Goal: Task Accomplishment & Management: Use online tool/utility

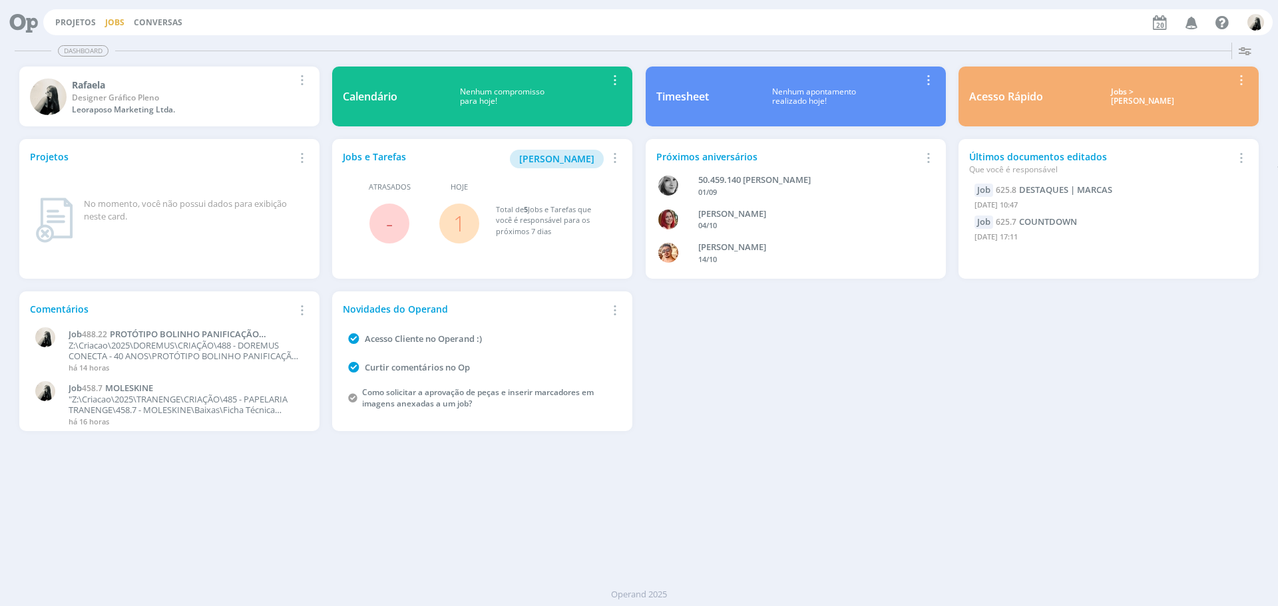
click at [118, 27] on link "Jobs" at bounding box center [114, 22] width 19 height 11
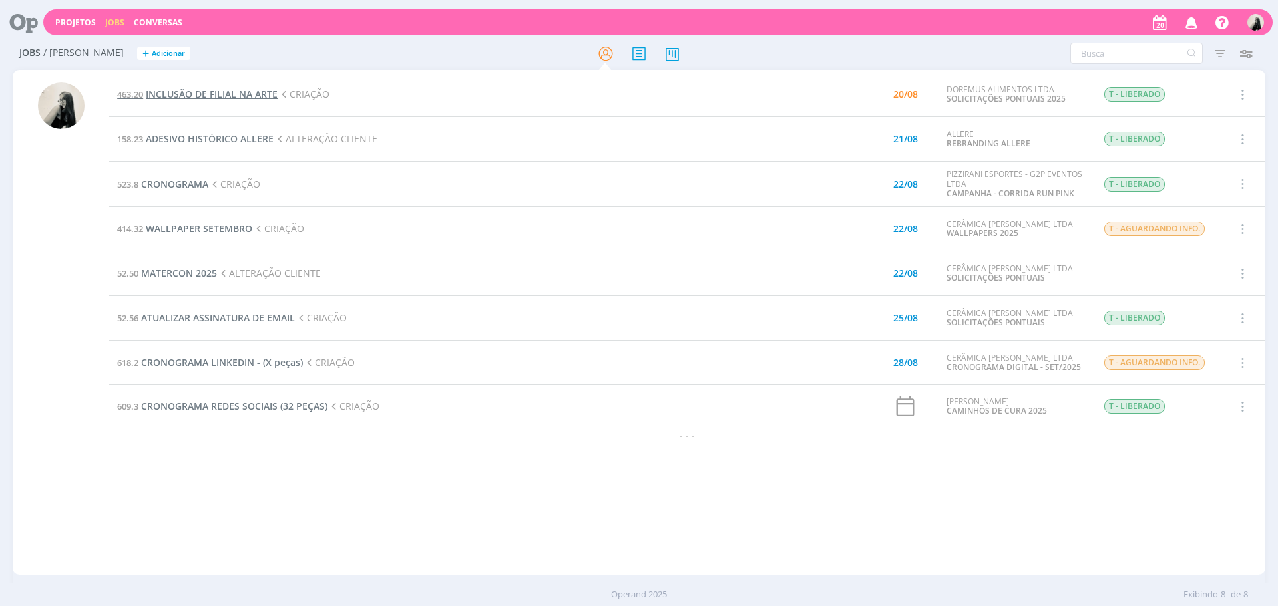
click at [219, 95] on span "INCLUSÃO DE FILIAL NA ARTE" at bounding box center [212, 94] width 132 height 13
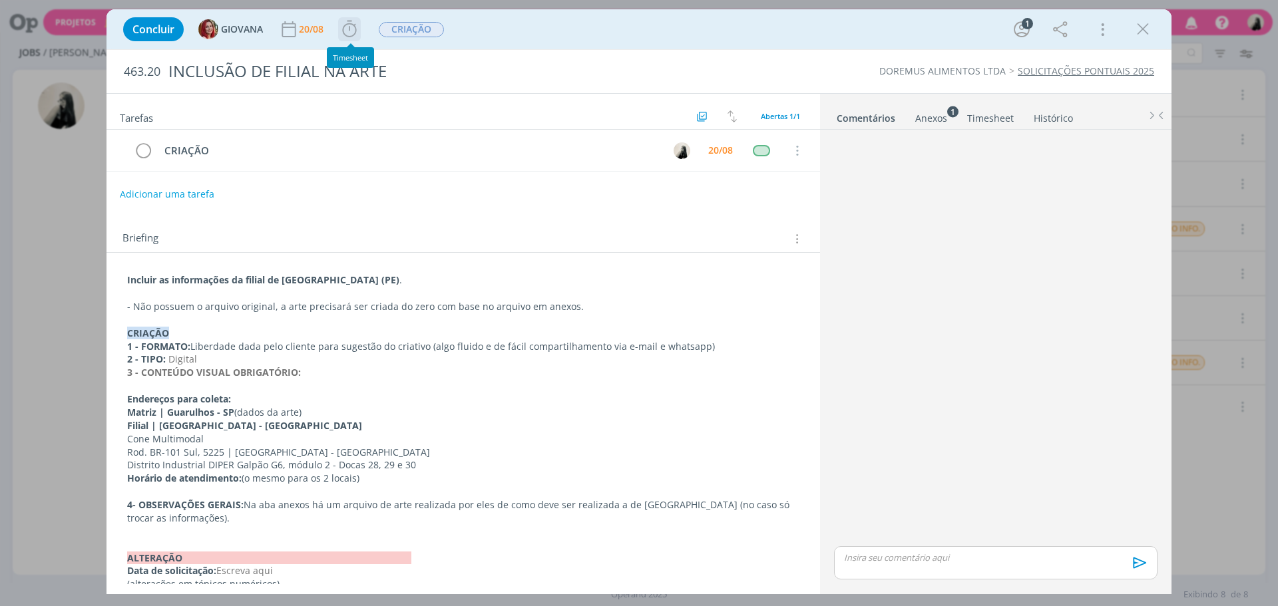
click at [348, 31] on icon "dialog" at bounding box center [349, 29] width 20 height 20
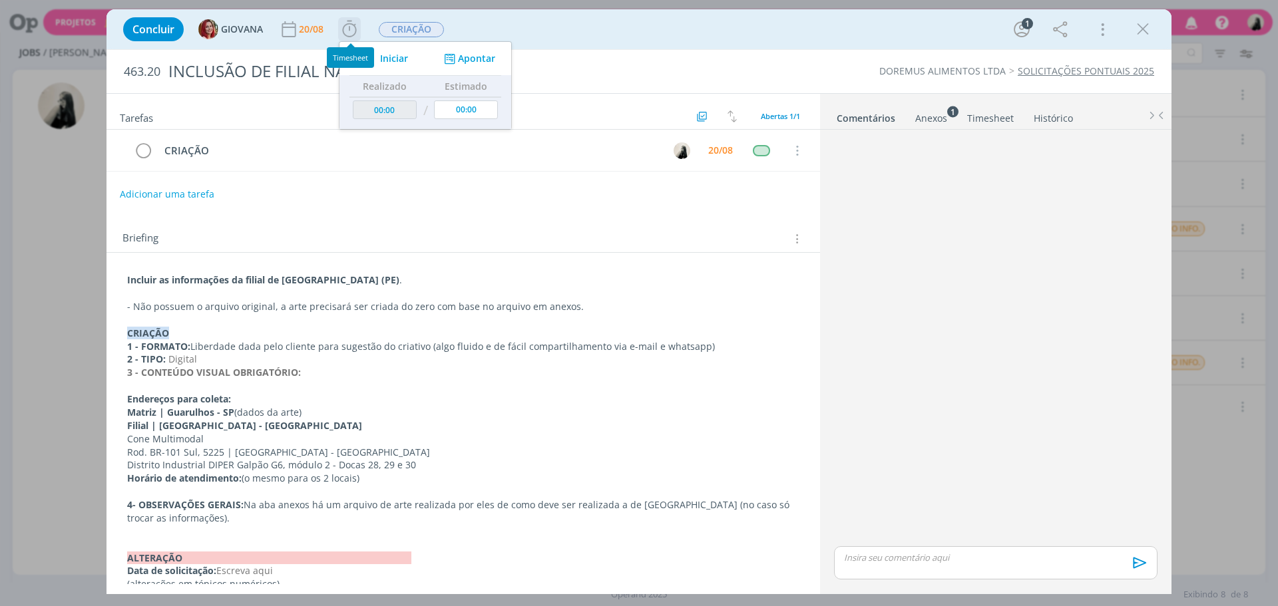
click at [385, 58] on span "Iniciar" at bounding box center [394, 58] width 28 height 9
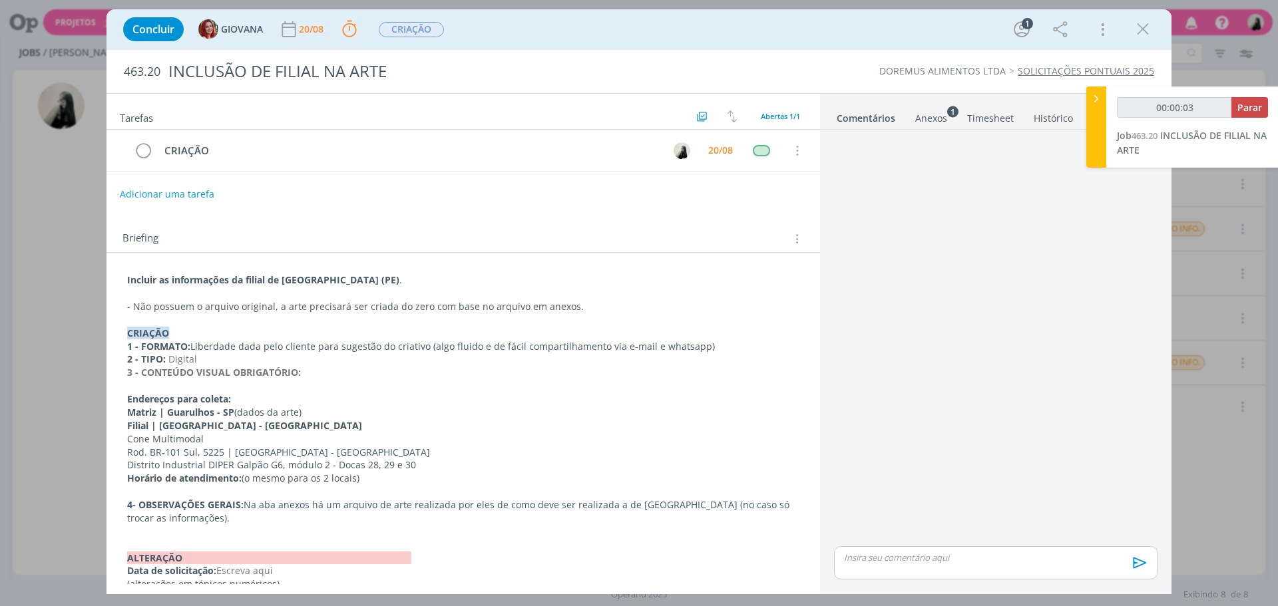
click at [932, 114] on div "Anexos 1" at bounding box center [931, 118] width 32 height 13
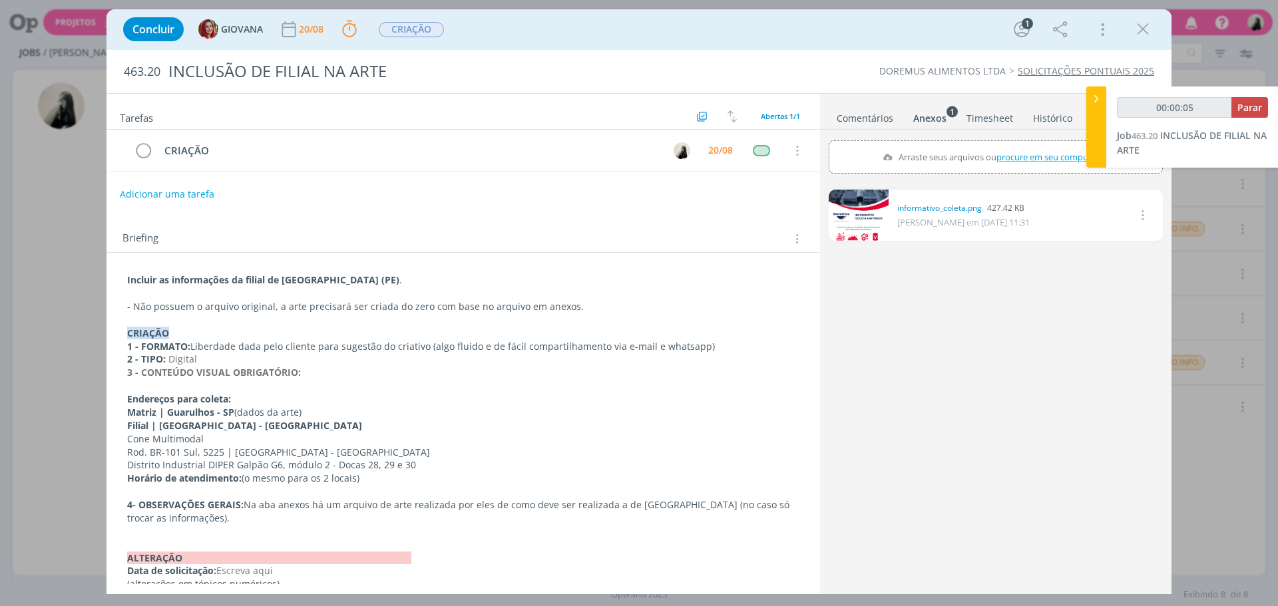
click at [858, 215] on link "dialog" at bounding box center [859, 215] width 60 height 51
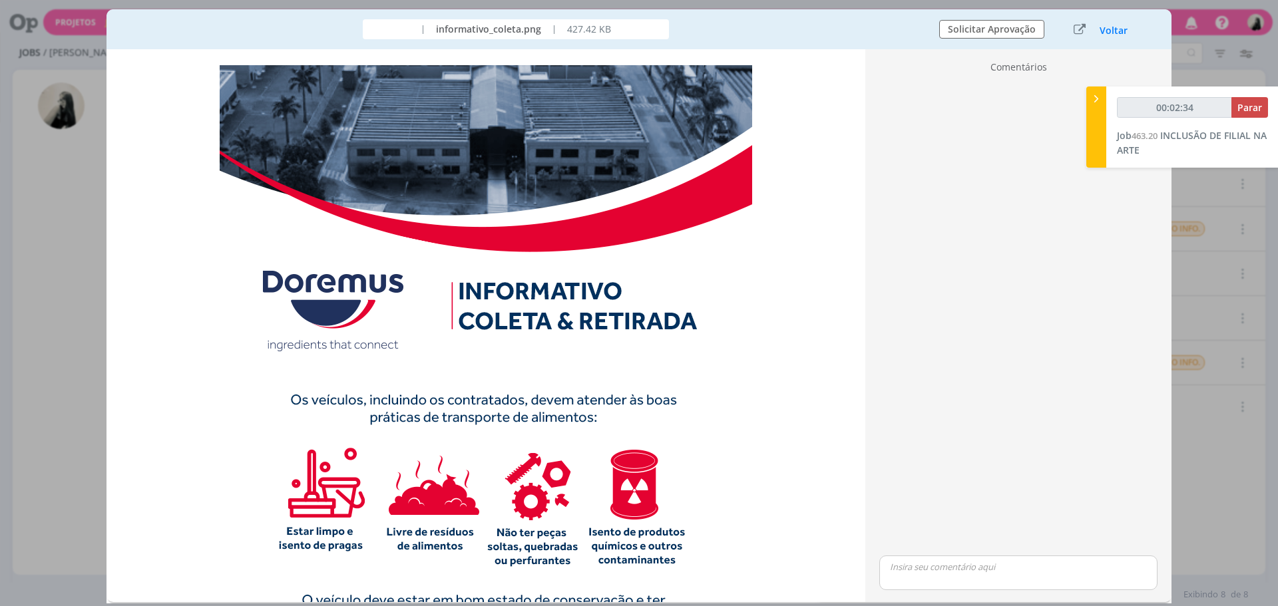
click at [1040, 357] on div "dialog" at bounding box center [1018, 316] width 289 height 474
click at [658, 239] on img "dialog" at bounding box center [486, 597] width 532 height 1065
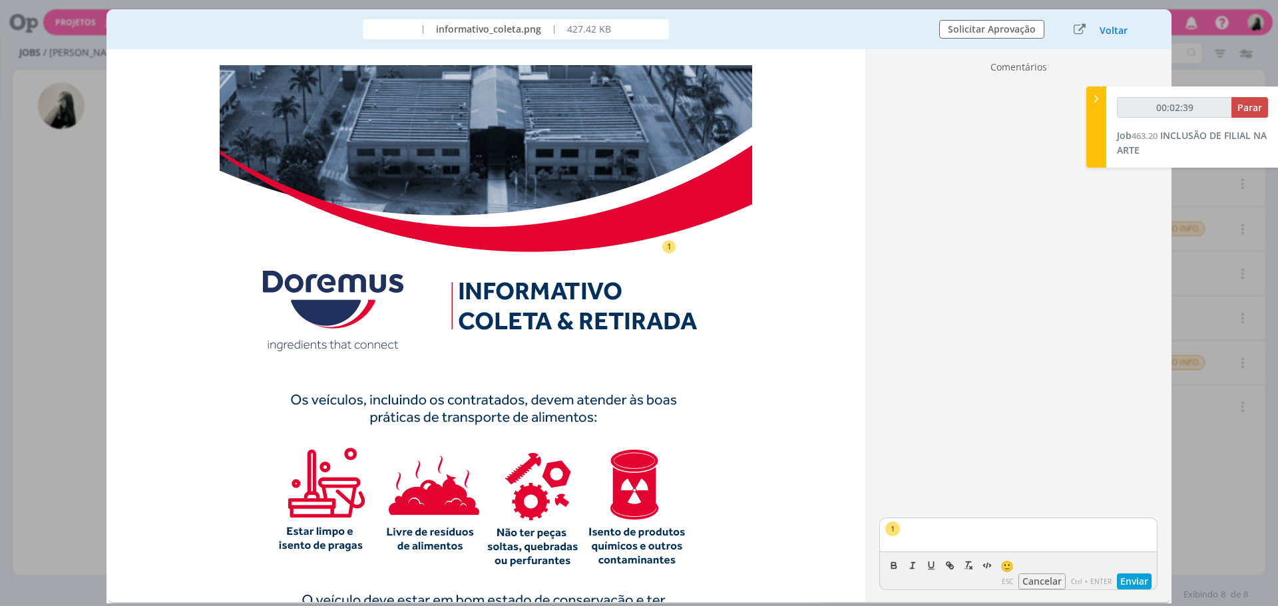
click at [1052, 585] on button "Cancelar" at bounding box center [1041, 582] width 47 height 16
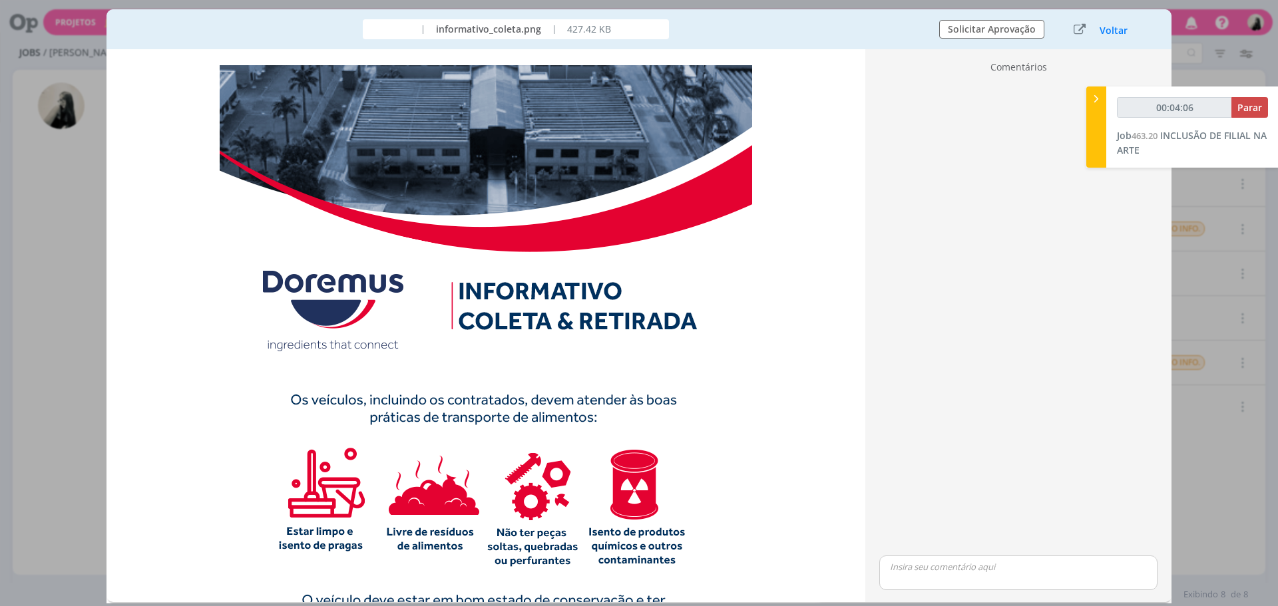
click at [550, 232] on img "dialog" at bounding box center [486, 597] width 532 height 1065
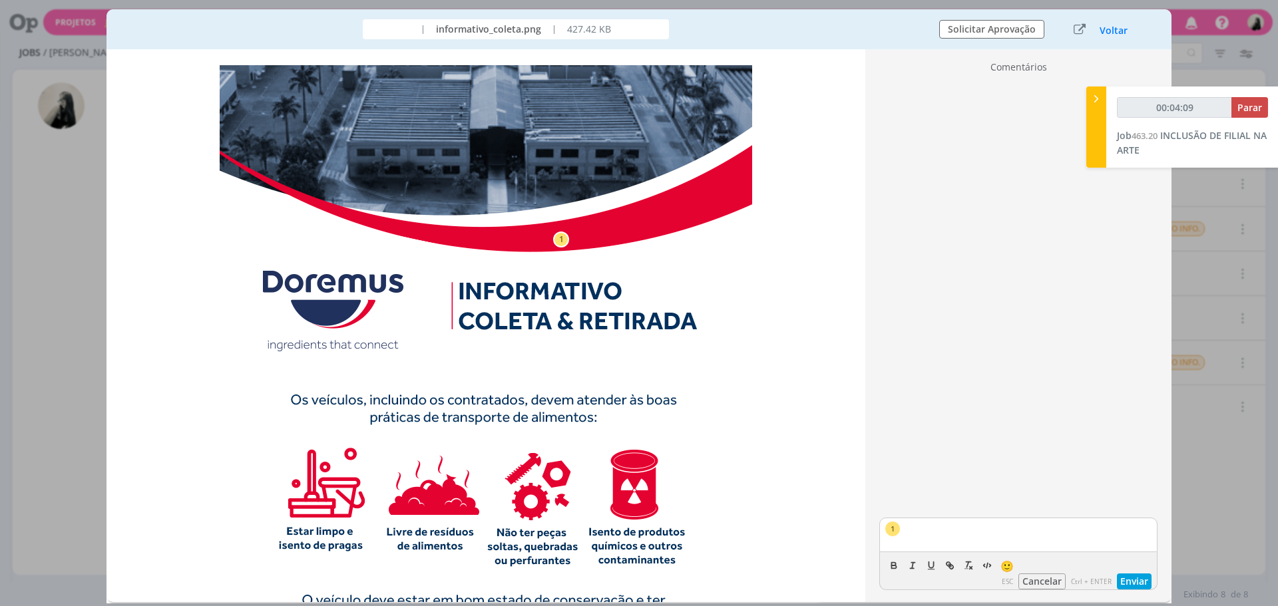
click at [1028, 581] on button "Cancelar" at bounding box center [1041, 582] width 47 height 16
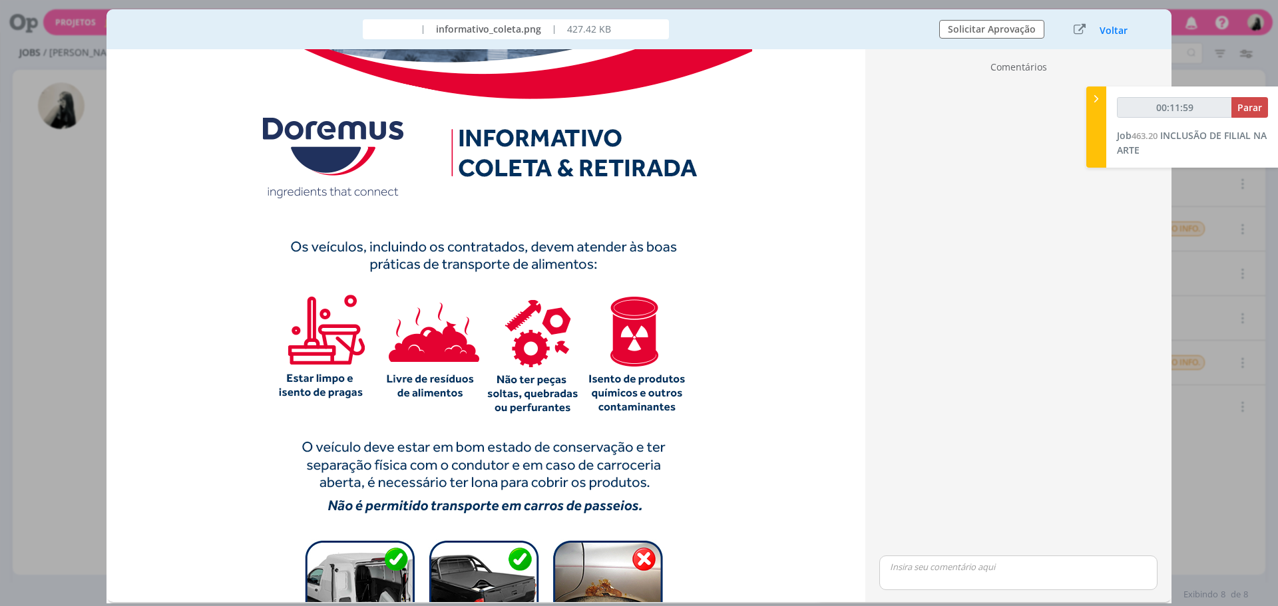
scroll to position [133, 0]
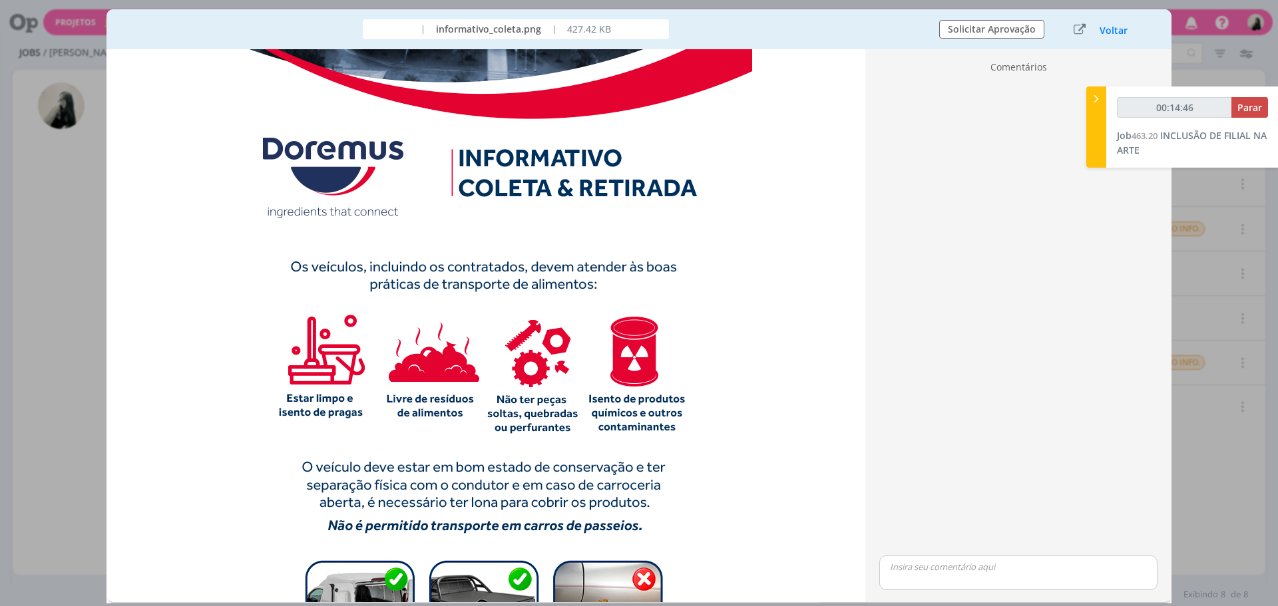
drag, startPoint x: 415, startPoint y: 369, endPoint x: 519, endPoint y: 325, distance: 112.7
click at [519, 325] on img "dialog" at bounding box center [486, 464] width 532 height 1065
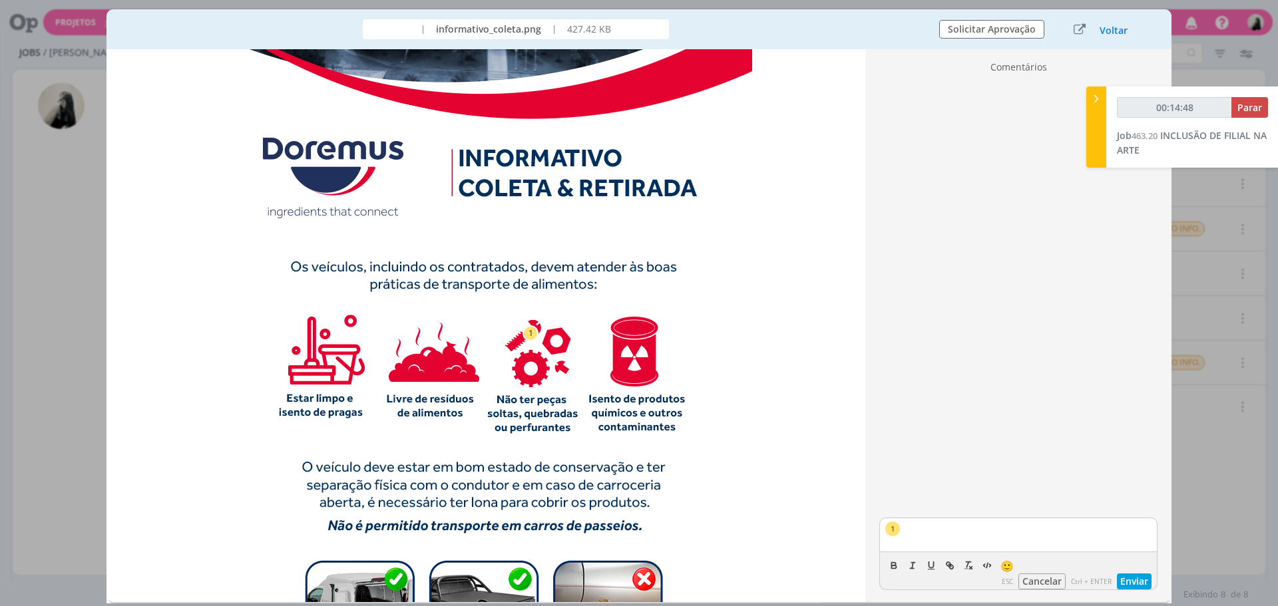
click at [1047, 582] on button "Cancelar" at bounding box center [1041, 582] width 47 height 16
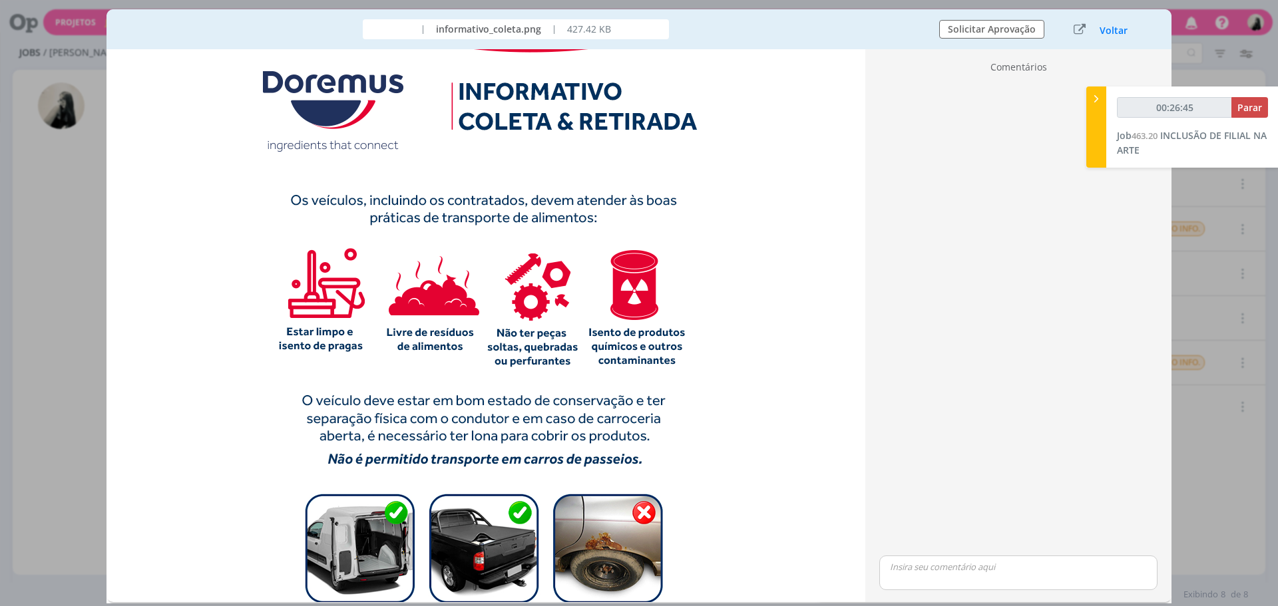
scroll to position [0, 0]
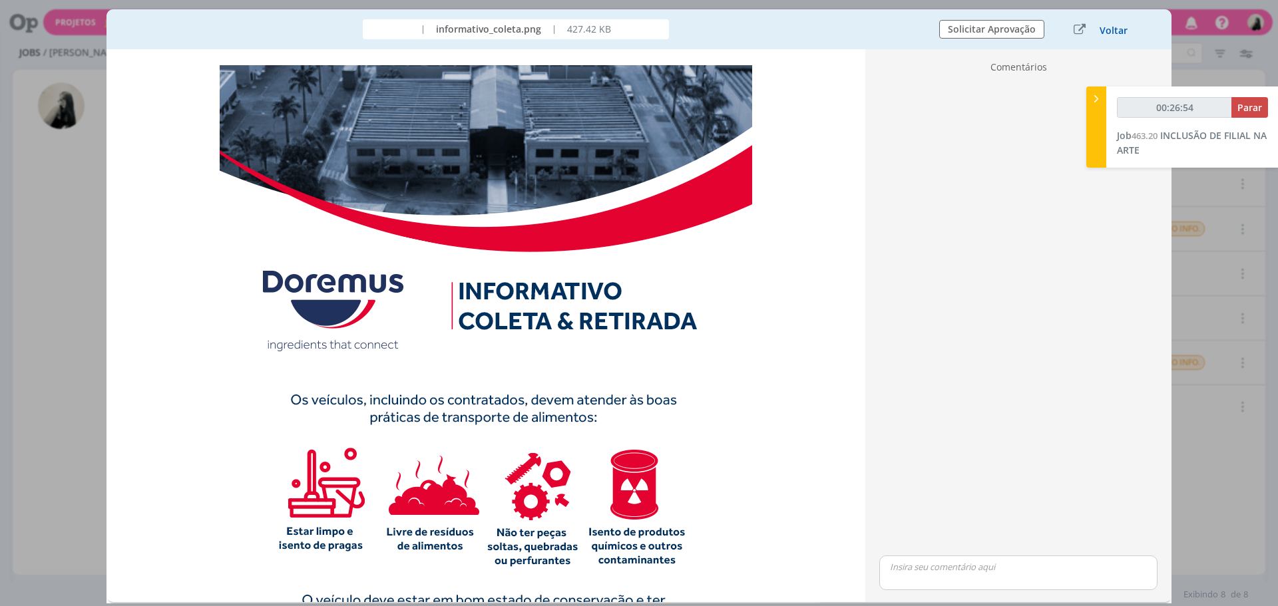
click at [1104, 26] on button "Voltar" at bounding box center [1113, 30] width 29 height 11
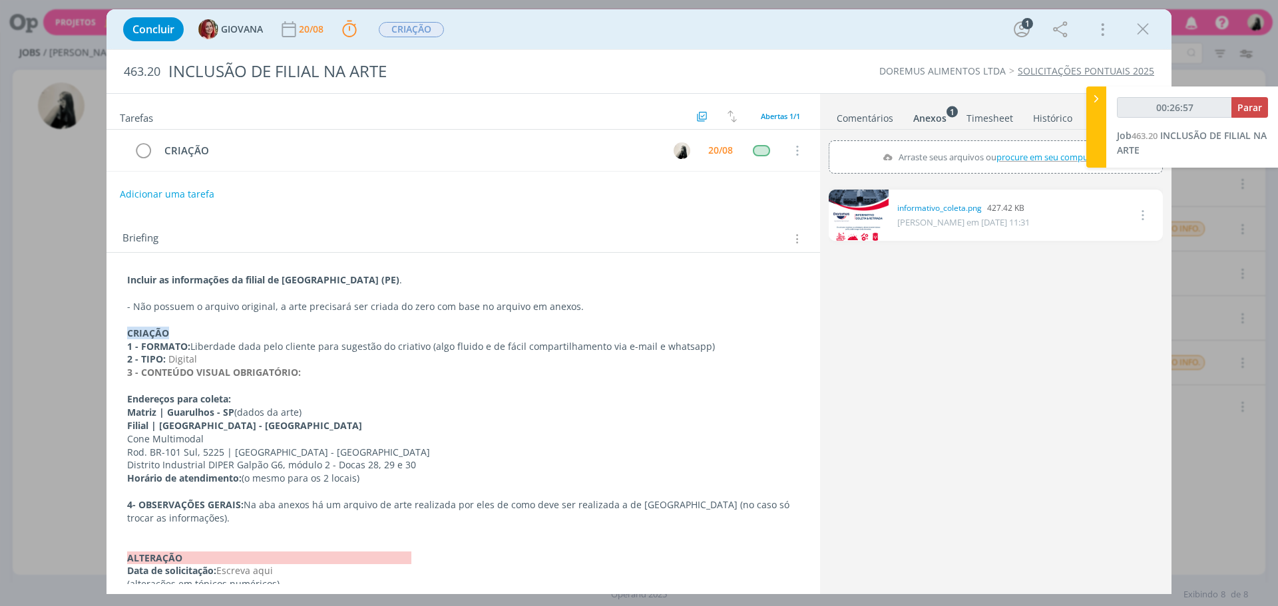
drag, startPoint x: 1145, startPoint y: 22, endPoint x: 928, endPoint y: 295, distance: 348.6
click at [1145, 22] on icon "dialog" at bounding box center [1143, 29] width 20 height 20
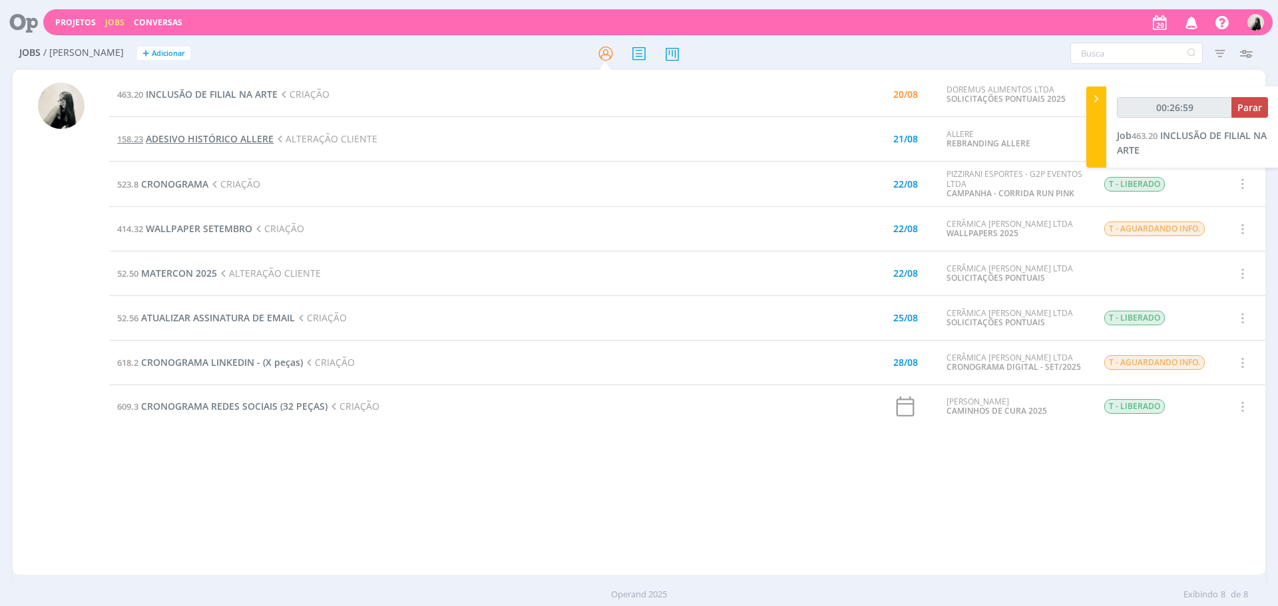
click at [254, 136] on span "ADESIVO HISTÓRICO ALLERE" at bounding box center [210, 138] width 128 height 13
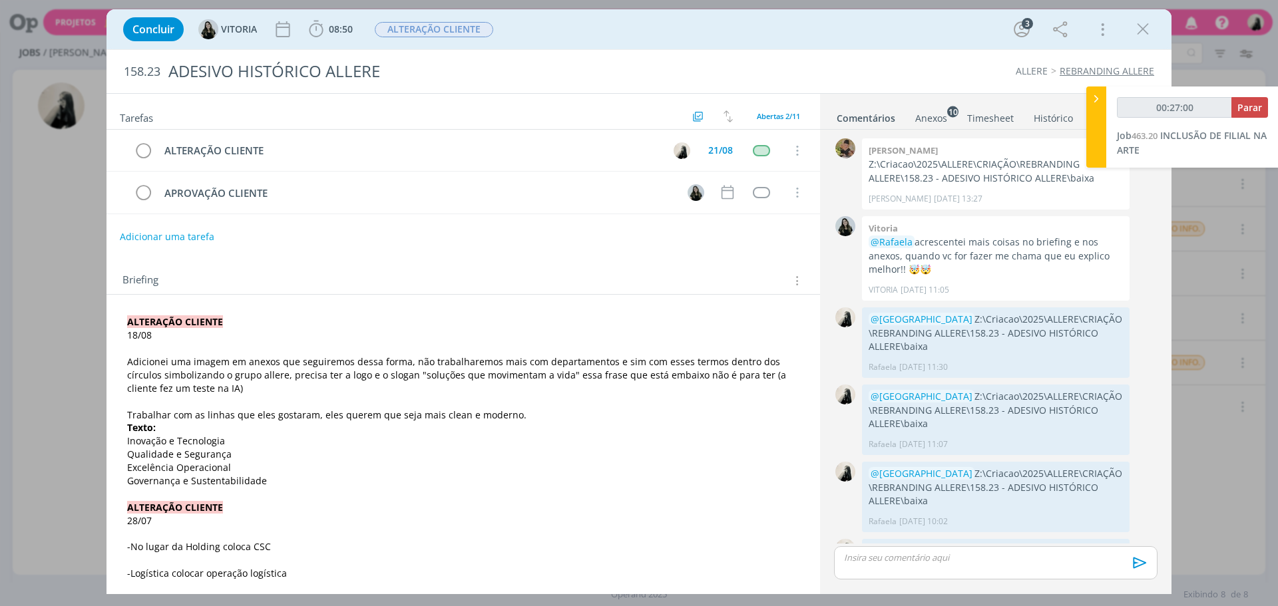
scroll to position [356, 0]
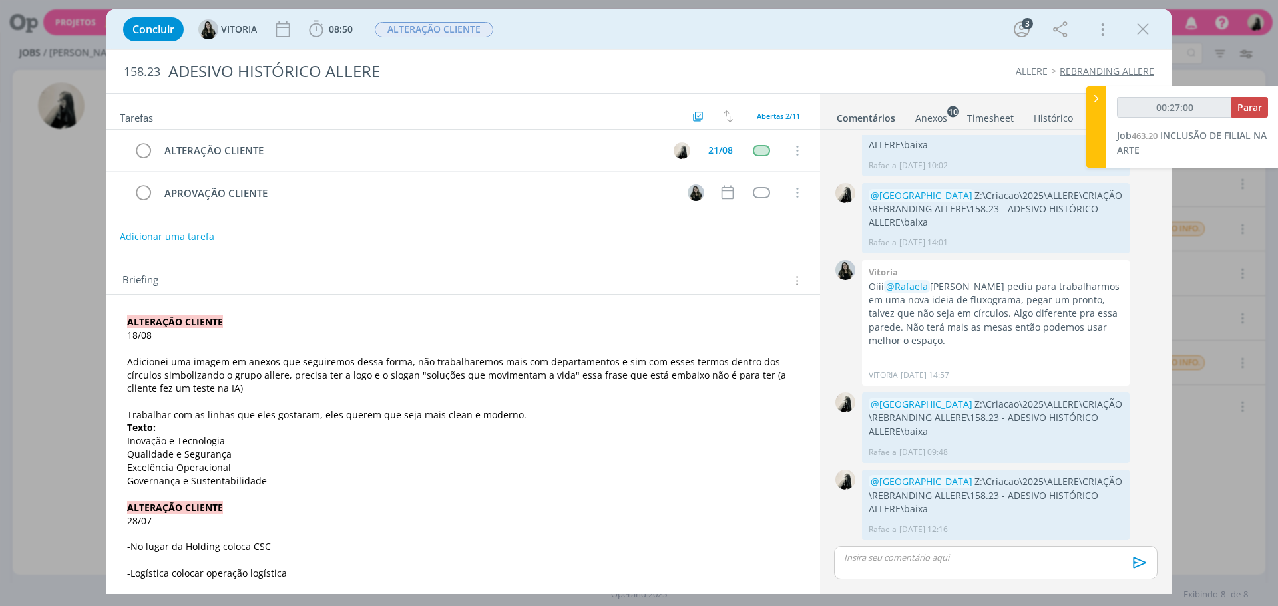
click at [927, 120] on div "Anexos 10" at bounding box center [931, 118] width 32 height 13
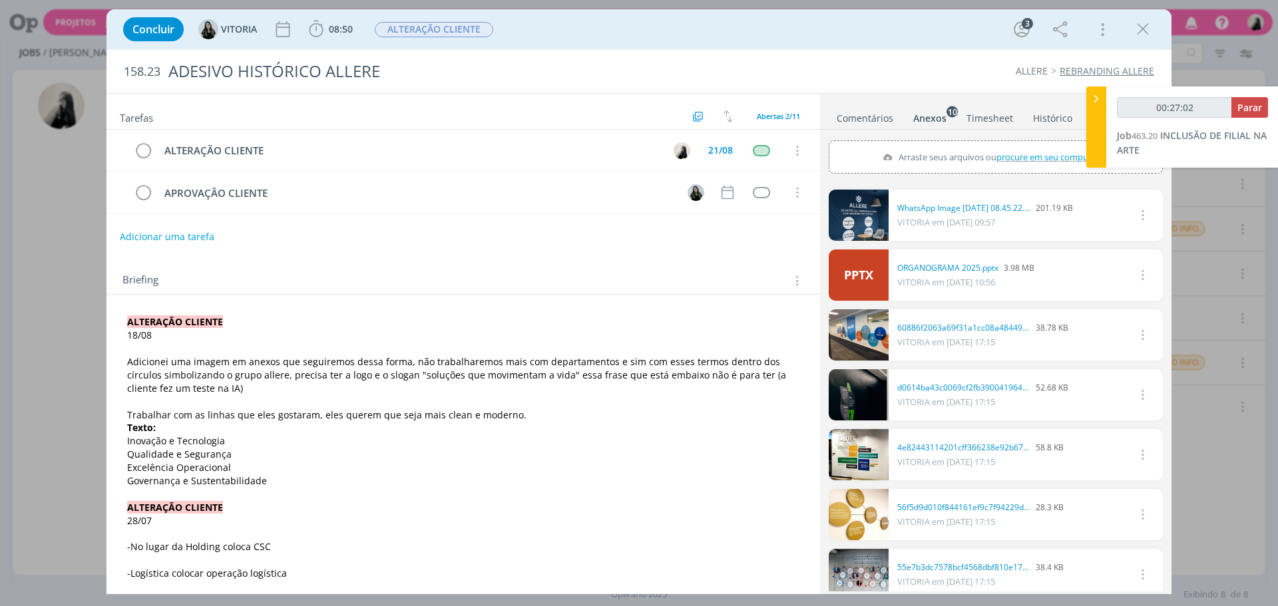
click at [873, 214] on link "dialog" at bounding box center [859, 215] width 60 height 51
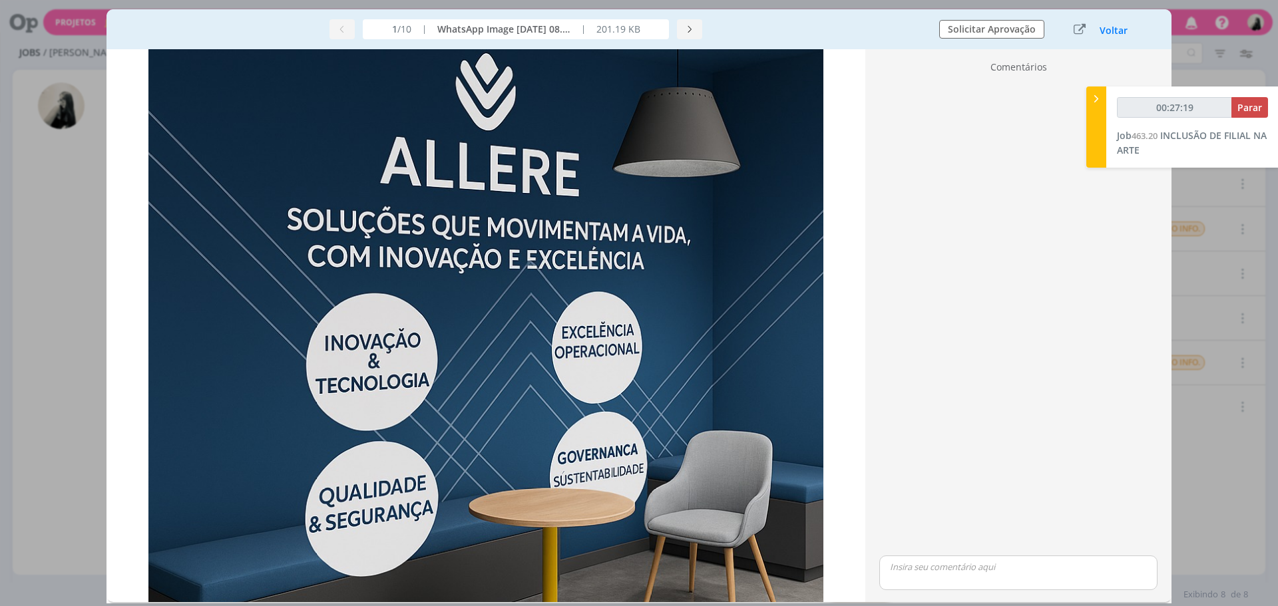
scroll to position [0, 0]
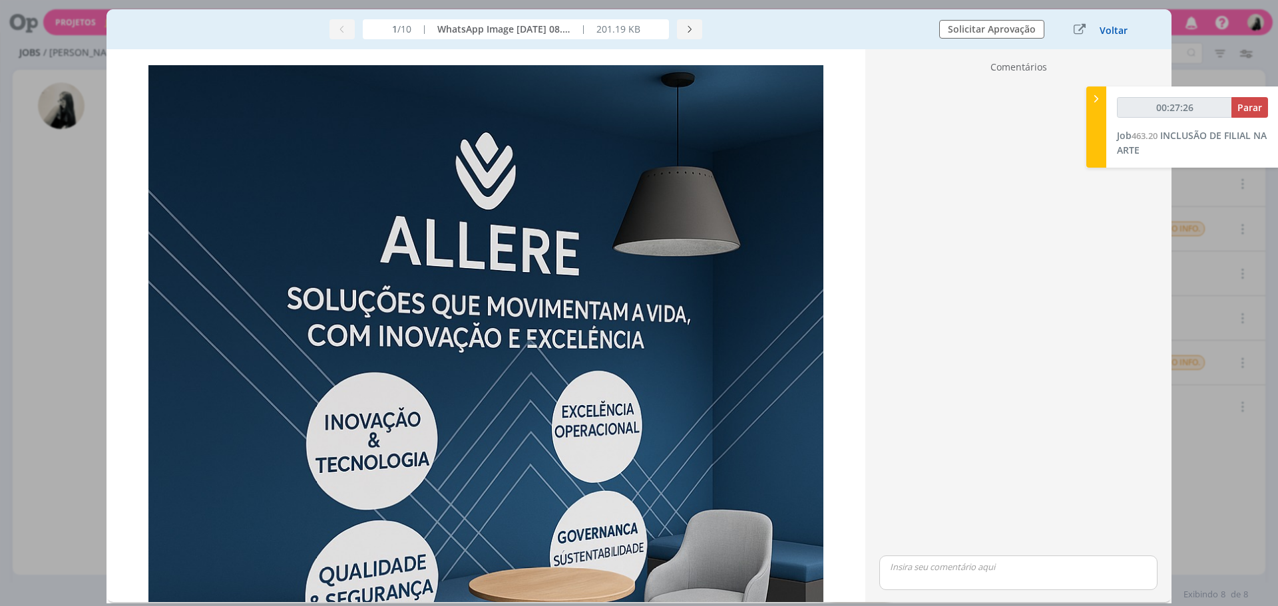
click at [1108, 34] on button "Voltar" at bounding box center [1113, 30] width 29 height 11
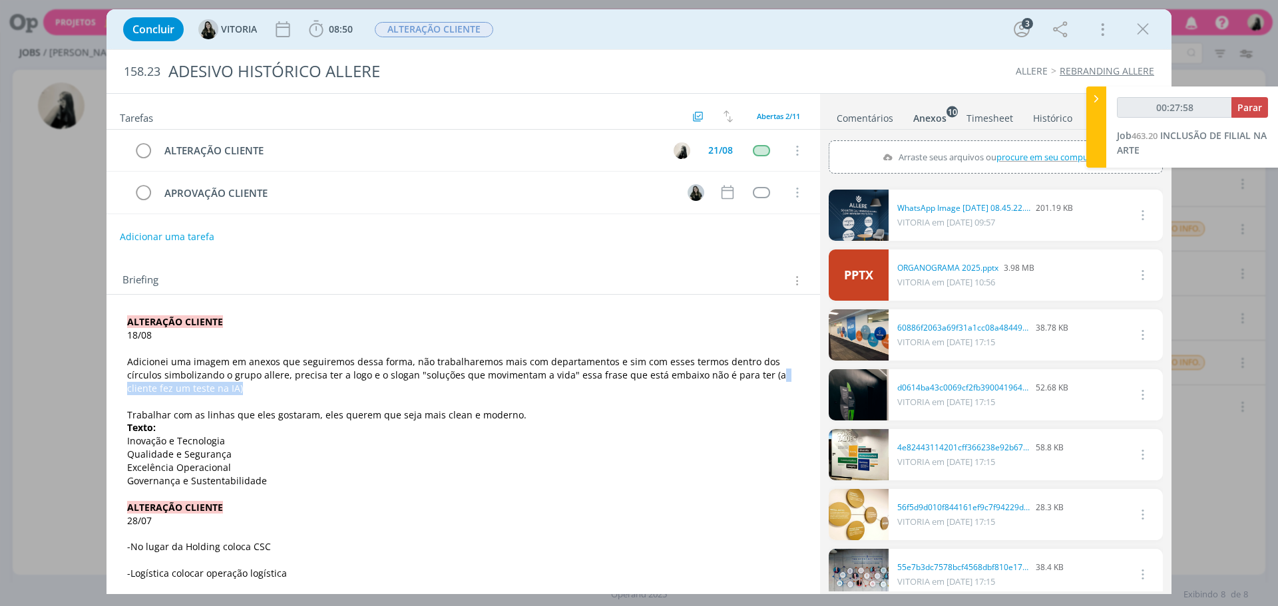
drag, startPoint x: 745, startPoint y: 386, endPoint x: 751, endPoint y: 393, distance: 9.9
click at [751, 393] on p "Adicionei uma imagem em anexos que seguiremos dessa forma, não trabalharemos ma…" at bounding box center [463, 375] width 672 height 40
drag, startPoint x: 1143, startPoint y: 32, endPoint x: 1276, endPoint y: 145, distance: 174.2
click at [1143, 32] on icon "dialog" at bounding box center [1143, 29] width 20 height 20
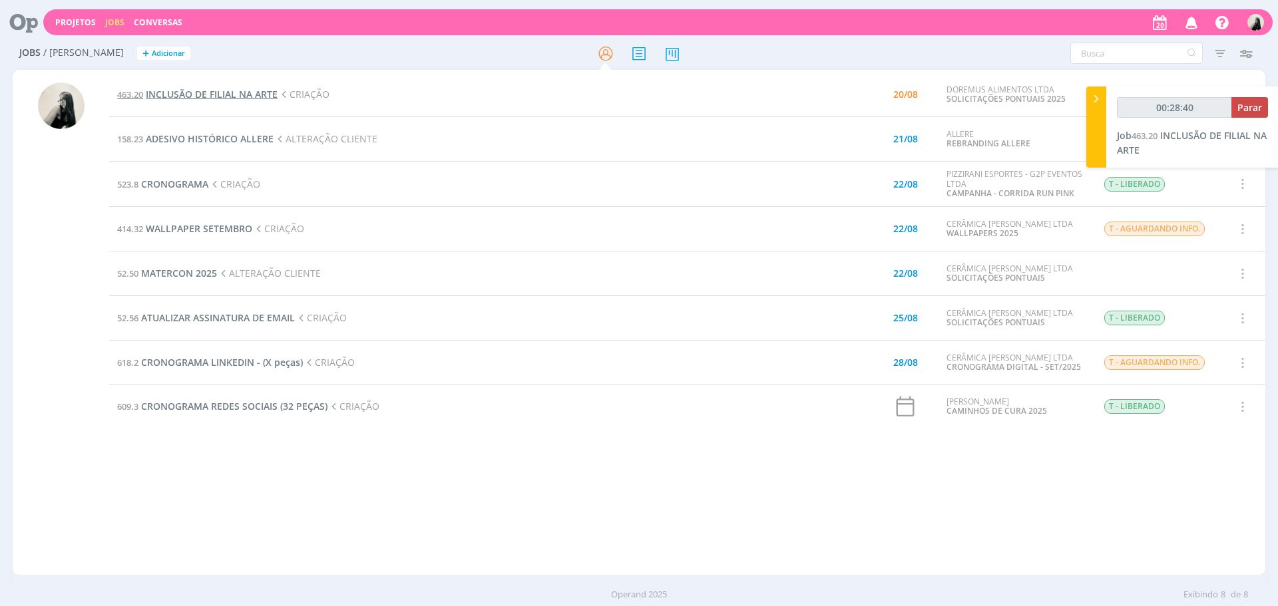
click at [249, 93] on span "INCLUSÃO DE FILIAL NA ARTE" at bounding box center [212, 94] width 132 height 13
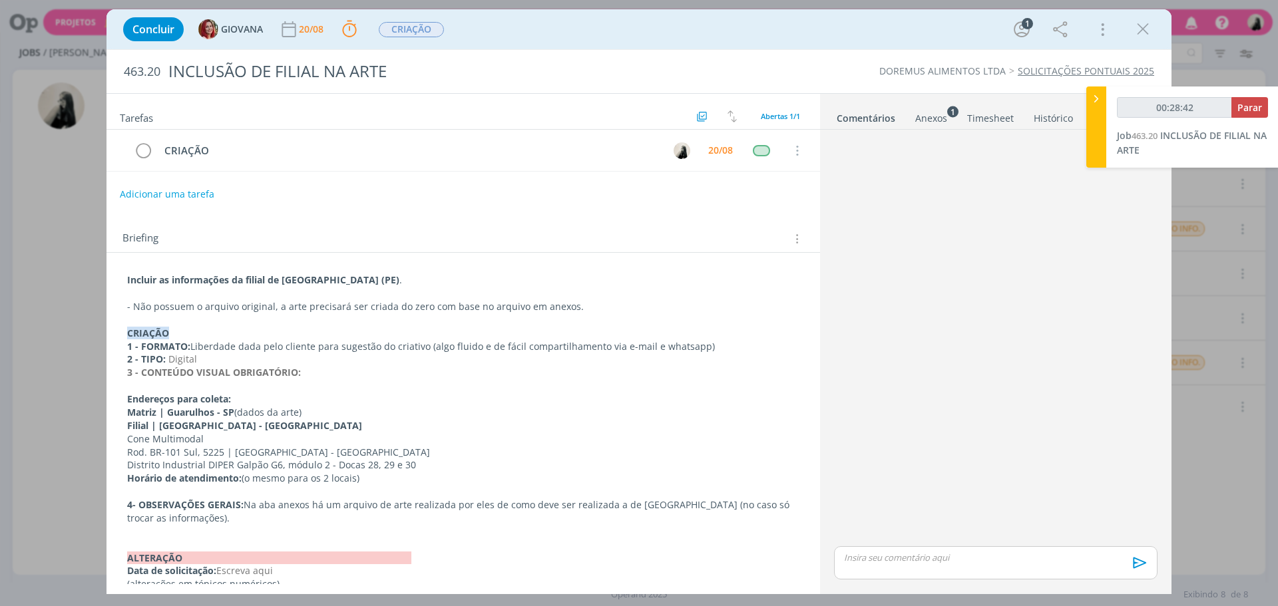
click at [542, 373] on p "3 - CONTEÚDO VISUAL OBRIGATÓRIO:" at bounding box center [463, 372] width 672 height 13
click at [945, 121] on div "Anexos 1" at bounding box center [931, 118] width 32 height 13
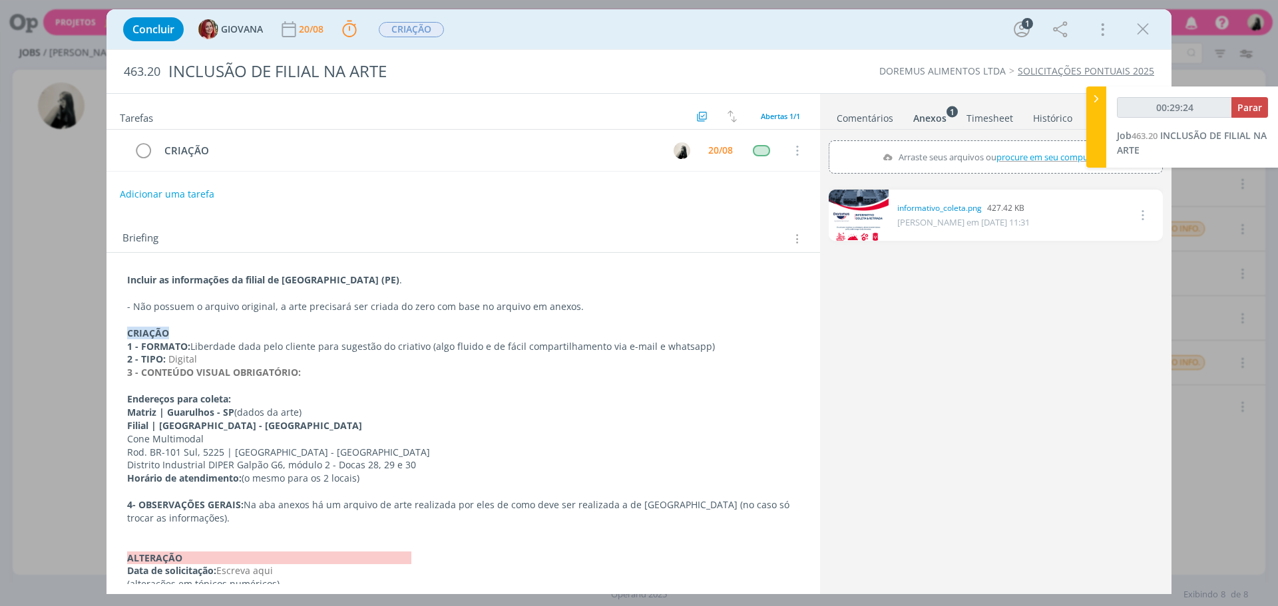
click at [865, 203] on link "dialog" at bounding box center [859, 215] width 60 height 51
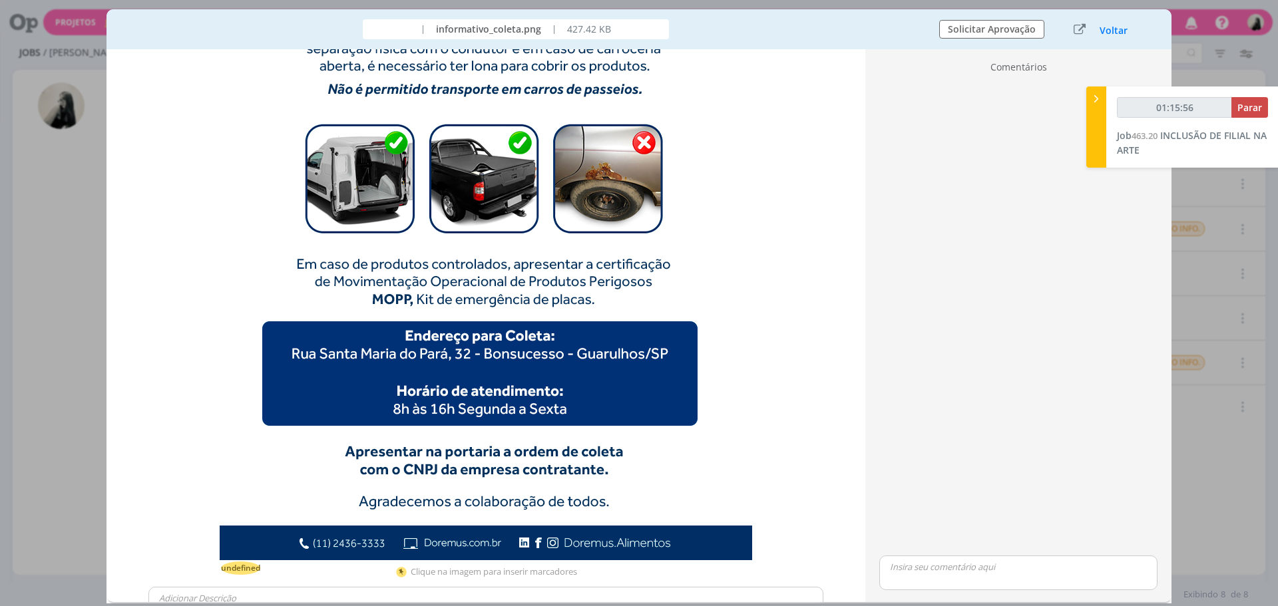
scroll to position [599, 0]
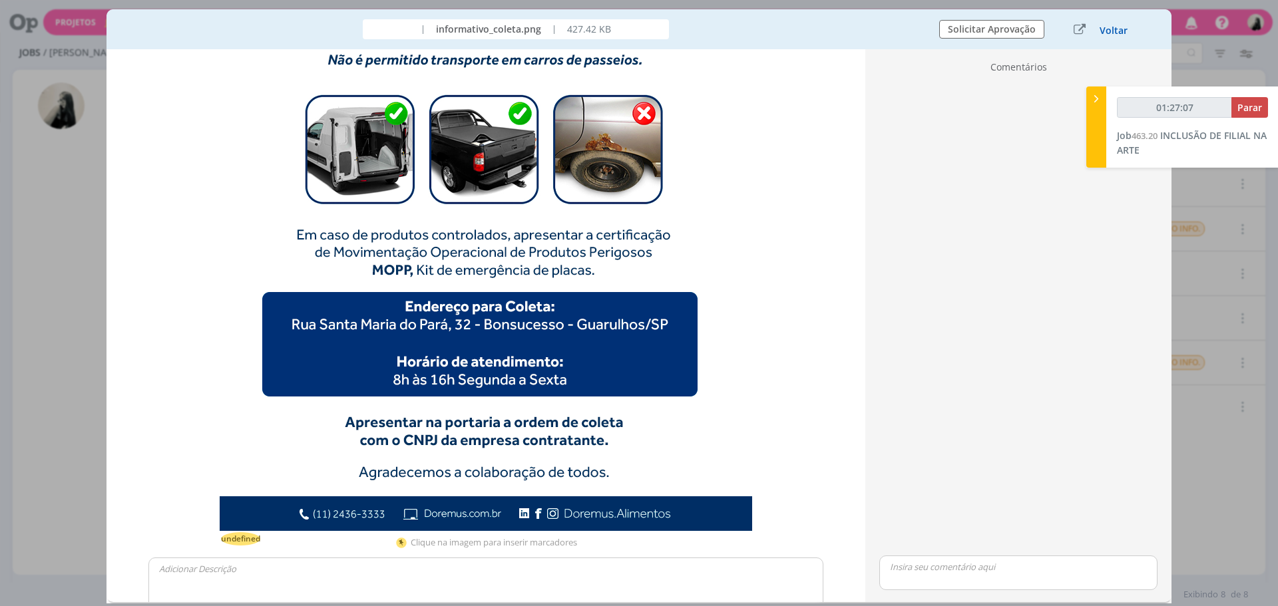
click at [1106, 33] on button "Voltar" at bounding box center [1113, 30] width 29 height 11
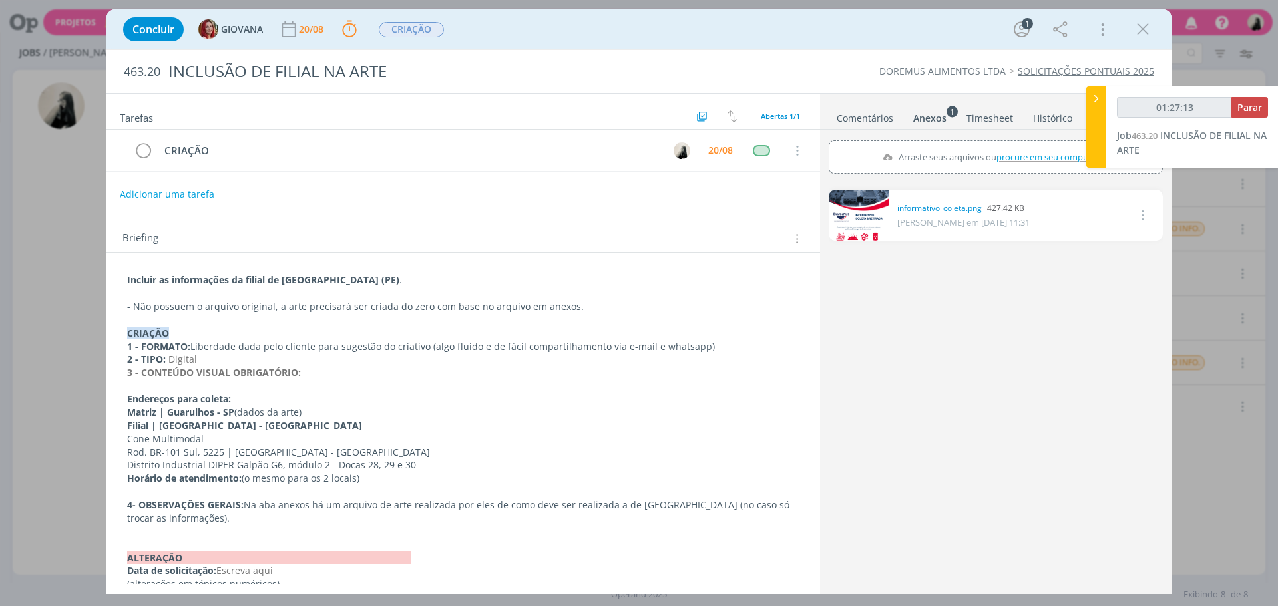
click at [835, 224] on link "dialog" at bounding box center [859, 215] width 60 height 51
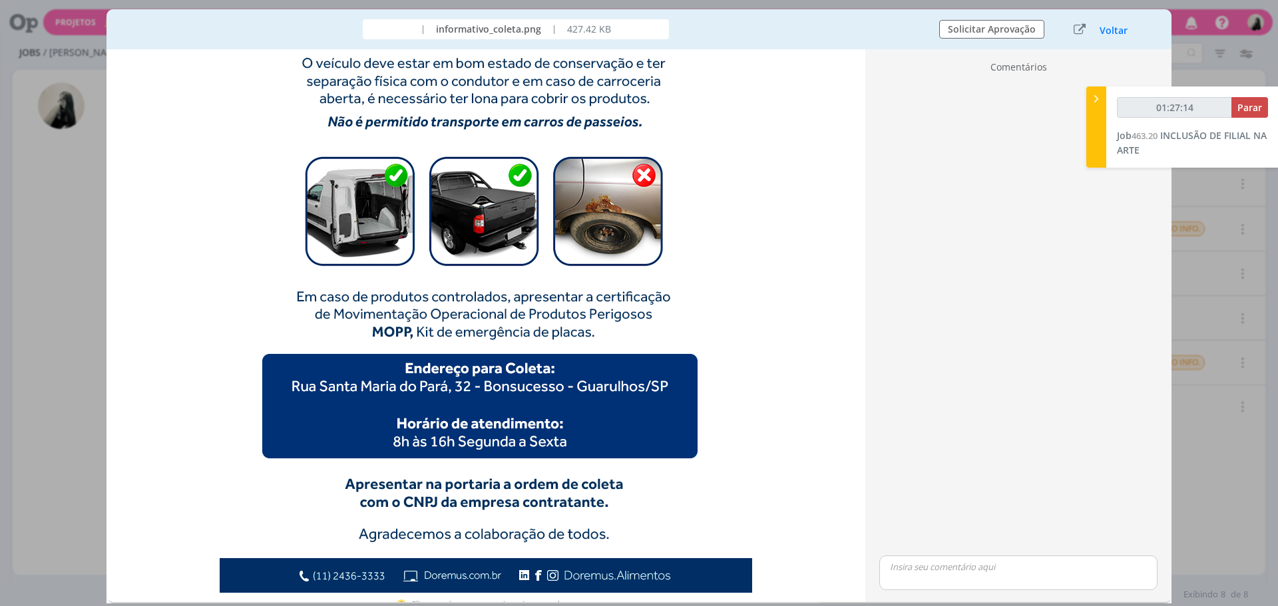
scroll to position [672, 0]
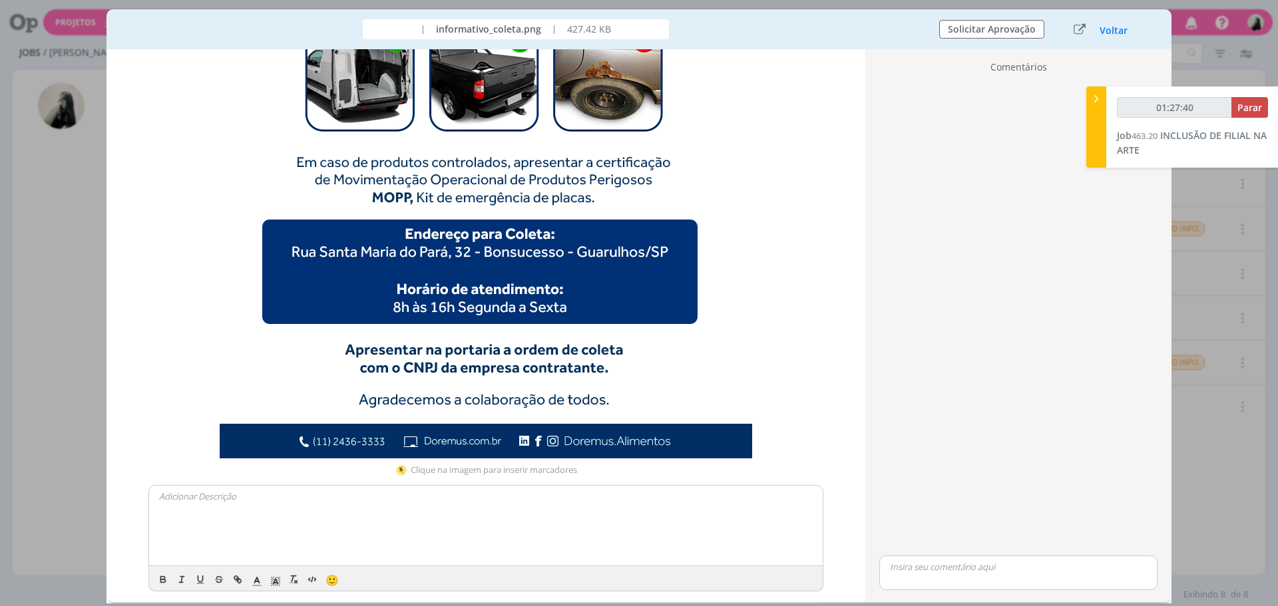
click at [1117, 23] on div "Voltar" at bounding box center [1113, 30] width 29 height 14
click at [1112, 29] on button "Voltar" at bounding box center [1113, 30] width 29 height 11
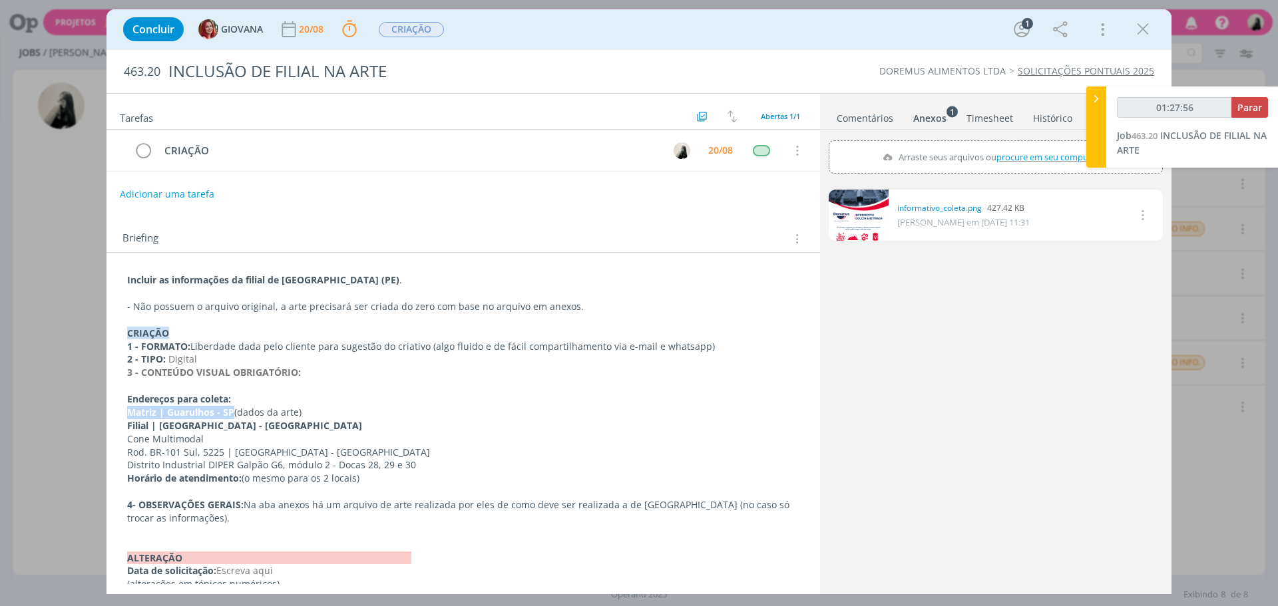
drag, startPoint x: 232, startPoint y: 413, endPoint x: 124, endPoint y: 415, distance: 108.5
click at [124, 415] on div "Incluir as informações da filial de [GEOGRAPHIC_DATA] ([GEOGRAPHIC_DATA]) . - N…" at bounding box center [463, 432] width 692 height 327
copy strong "Matriz | Guarulhos - SP"
drag, startPoint x: 296, startPoint y: 425, endPoint x: 121, endPoint y: 424, distance: 175.1
click at [121, 424] on div "Incluir as informações da filial de [GEOGRAPHIC_DATA] ([GEOGRAPHIC_DATA]) . - N…" at bounding box center [463, 432] width 692 height 327
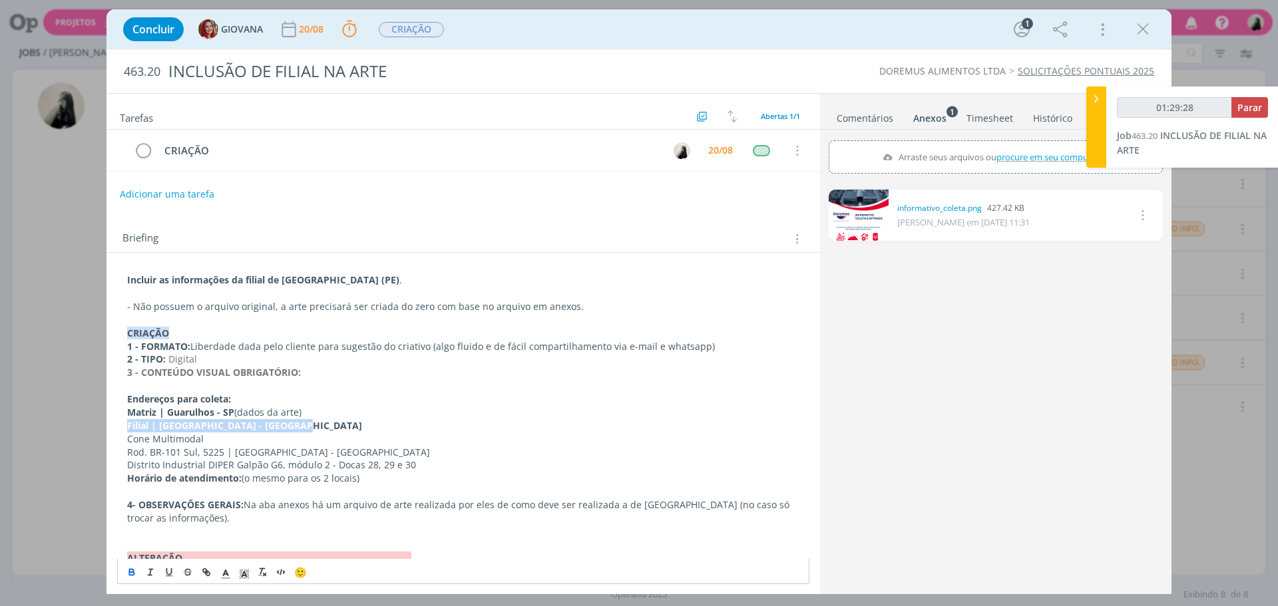
copy strong "Filial | [GEOGRAPHIC_DATA] - [GEOGRAPHIC_DATA]"
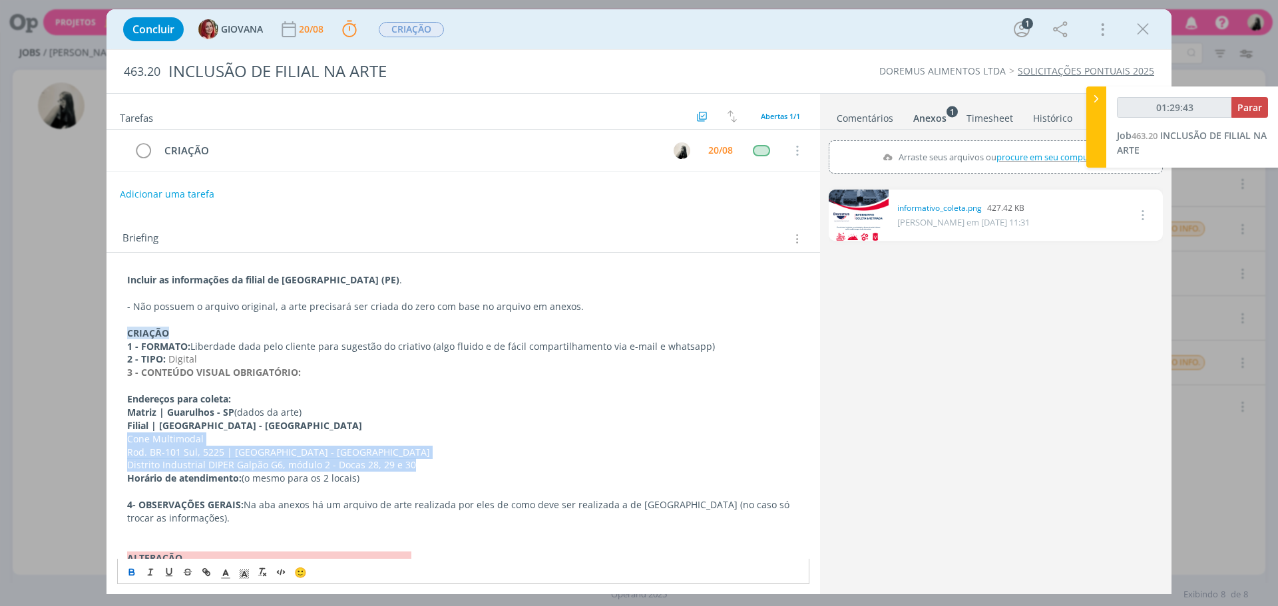
drag, startPoint x: 413, startPoint y: 465, endPoint x: 124, endPoint y: 439, distance: 289.4
click at [124, 439] on div "Incluir as informações da filial de [GEOGRAPHIC_DATA] ([GEOGRAPHIC_DATA]) . - N…" at bounding box center [463, 432] width 692 height 327
copy div "Cone Multimodal Rod. BR-101 Sul, 5225 | [GEOGRAPHIC_DATA] - [GEOGRAPHIC_DATA] D…"
click at [1147, 29] on icon "dialog" at bounding box center [1143, 29] width 20 height 20
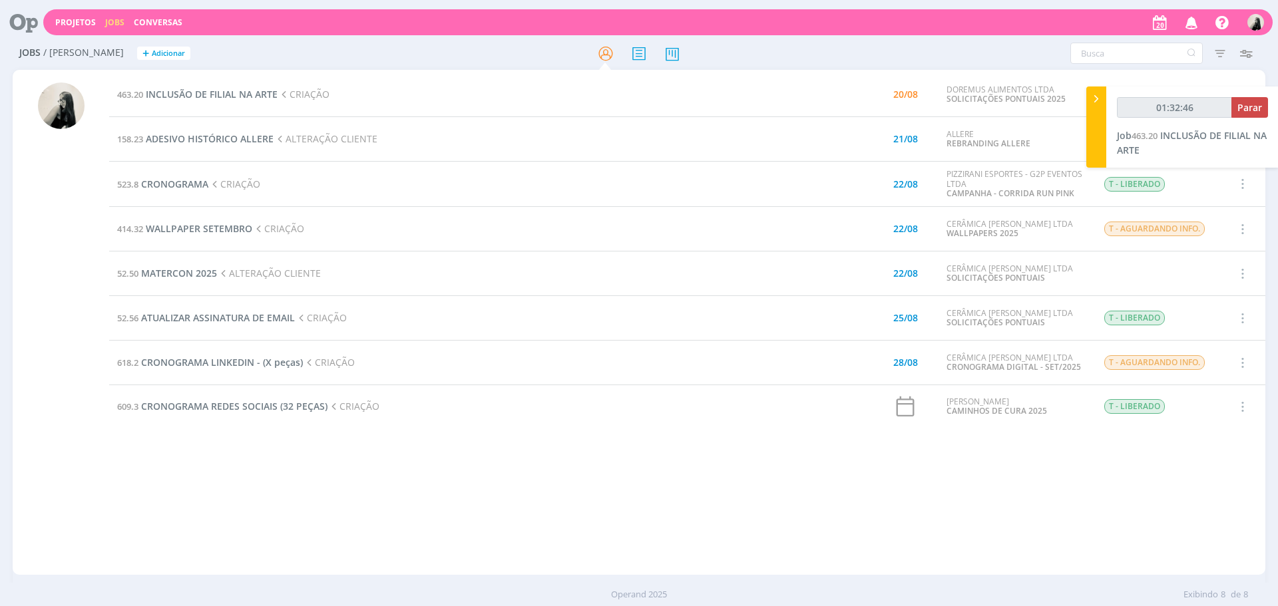
type input "01:32:47"
click at [1259, 113] on span "Parar" at bounding box center [1249, 107] width 25 height 13
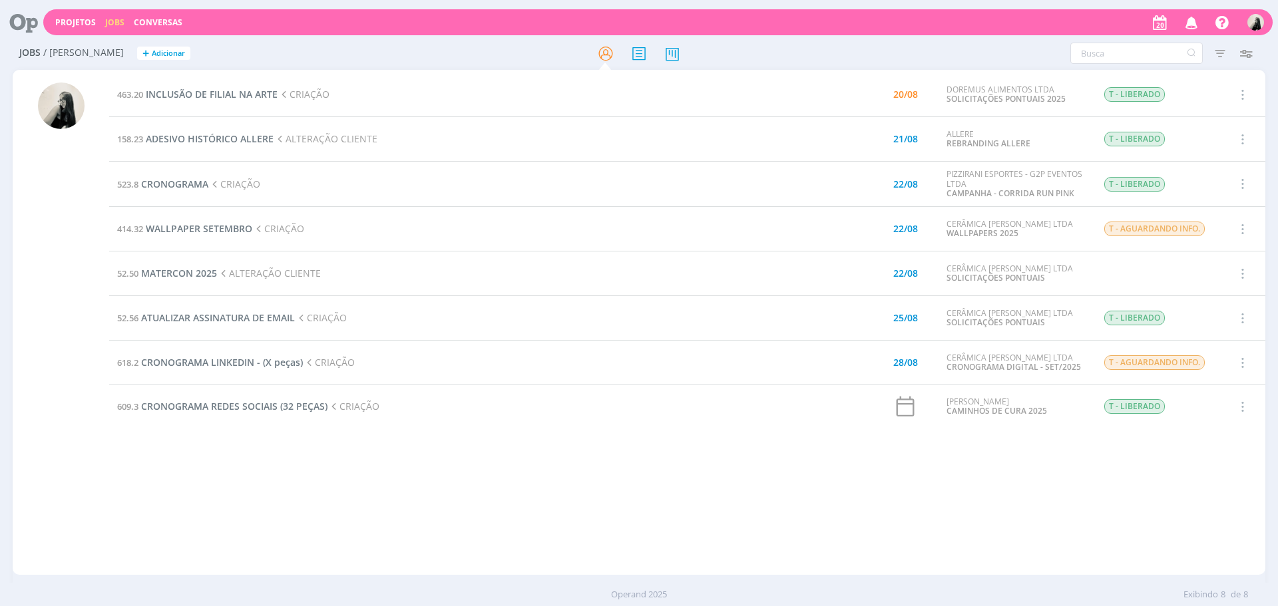
click at [181, 148] on td "158.23 ADESIVO HISTÓRICO ALLERE ALTERAÇÃO CLIENTE" at bounding box center [450, 139] width 683 height 45
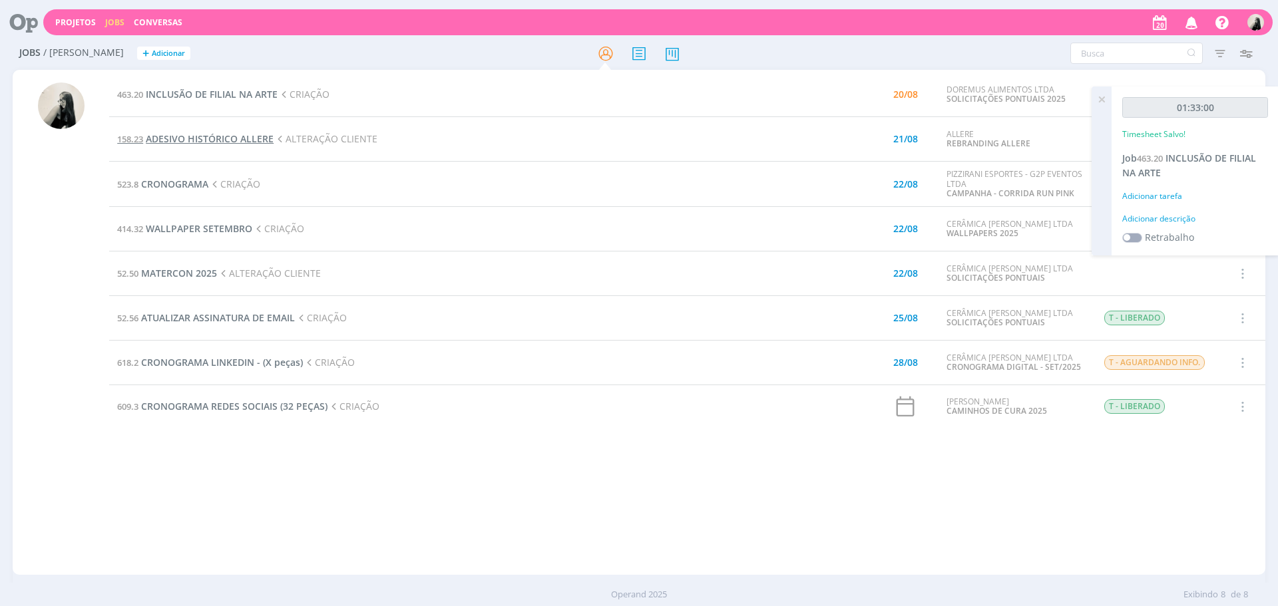
click at [185, 141] on span "ADESIVO HISTÓRICO ALLERE" at bounding box center [210, 138] width 128 height 13
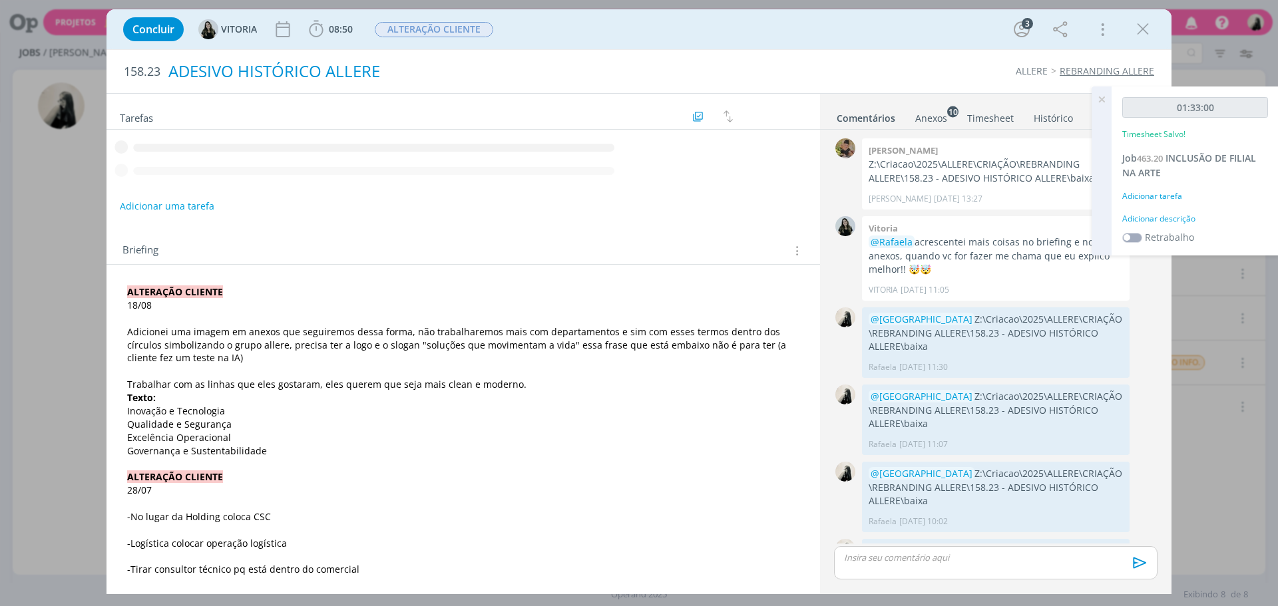
scroll to position [356, 0]
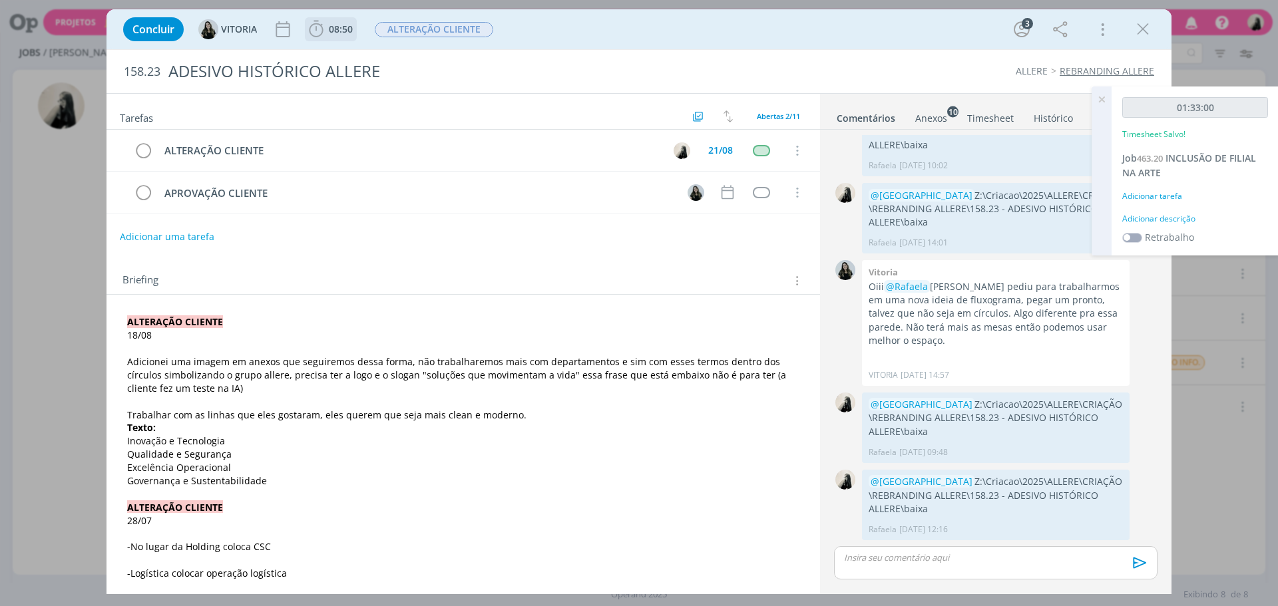
click at [329, 25] on span "08:50" at bounding box center [341, 29] width 24 height 13
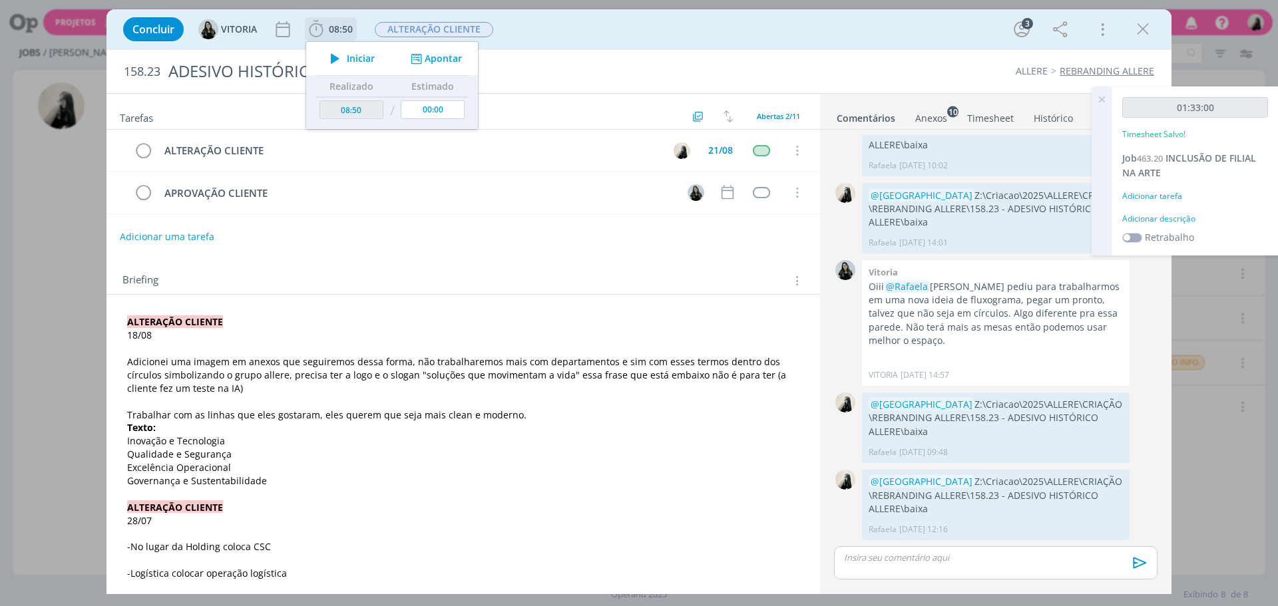
click at [340, 58] on icon "dialog" at bounding box center [334, 58] width 23 height 17
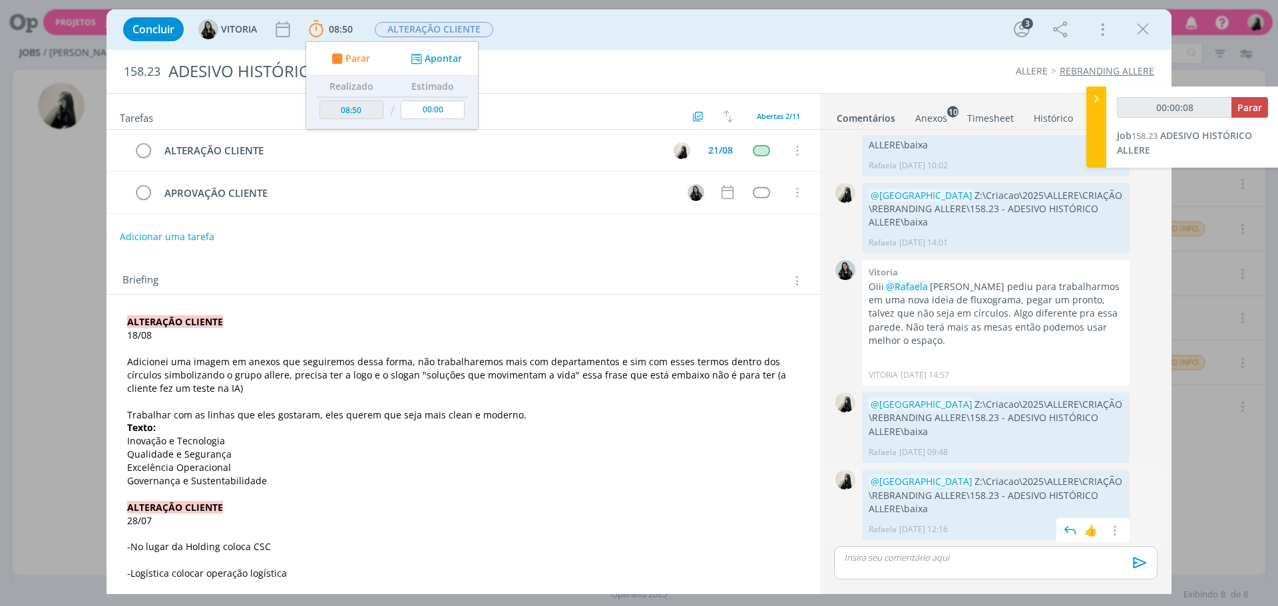
drag, startPoint x: 867, startPoint y: 495, endPoint x: 1091, endPoint y: 514, distance: 225.1
click at [1091, 514] on div "@[GEOGRAPHIC_DATA] Z:\Criacao\2025\ALLERE\CRIAÇÃO\REBRANDING ALLERE\158.23 - AD…" at bounding box center [996, 505] width 268 height 71
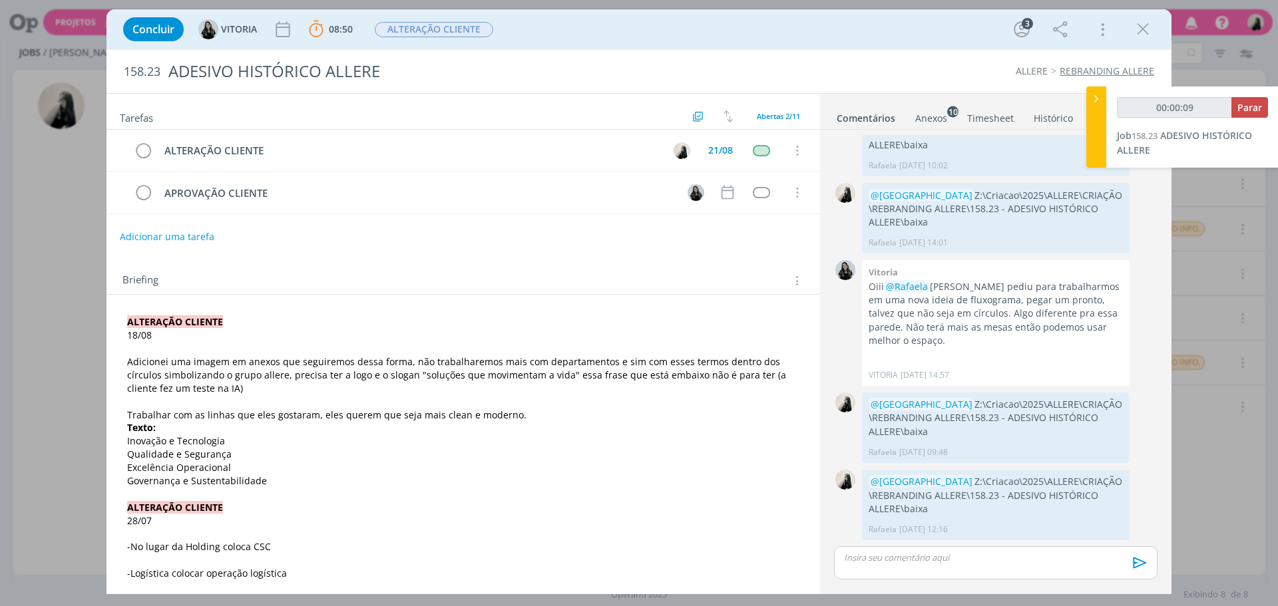
copy p "Z:\Criacao\2025\ALLERE\CRIAÇÃO\REBRANDING ALLERE\158.23 - ADESIVO HISTÓRICO ALL…"
click at [930, 122] on div "Anexos 10" at bounding box center [931, 118] width 32 height 13
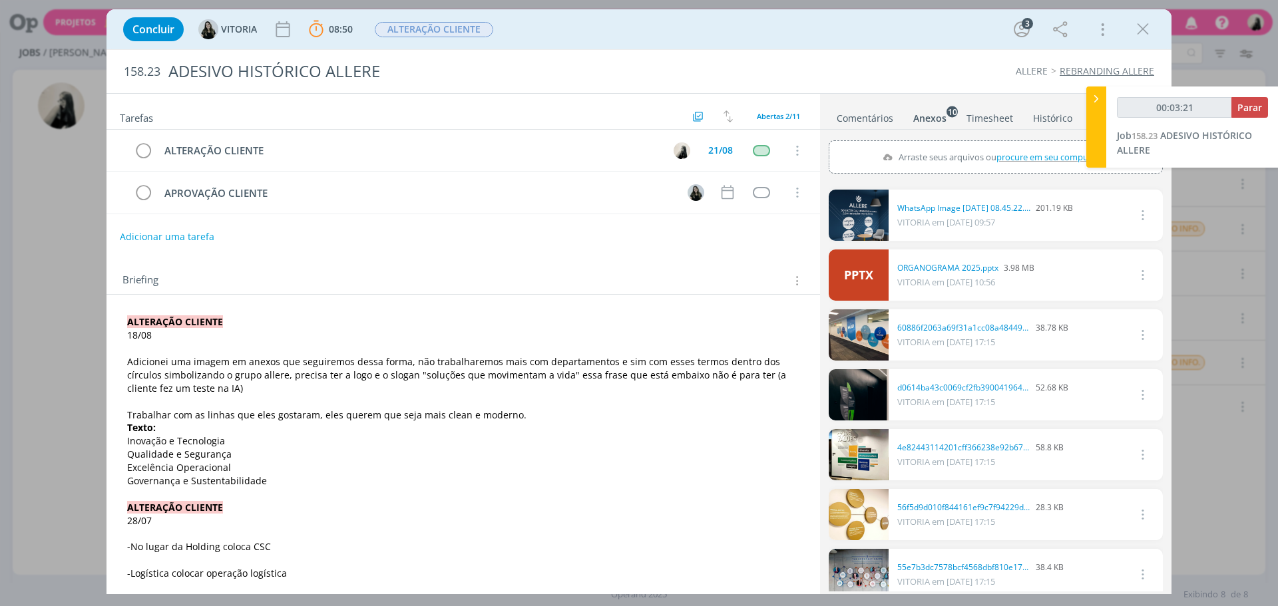
click at [861, 226] on link "dialog" at bounding box center [859, 215] width 60 height 51
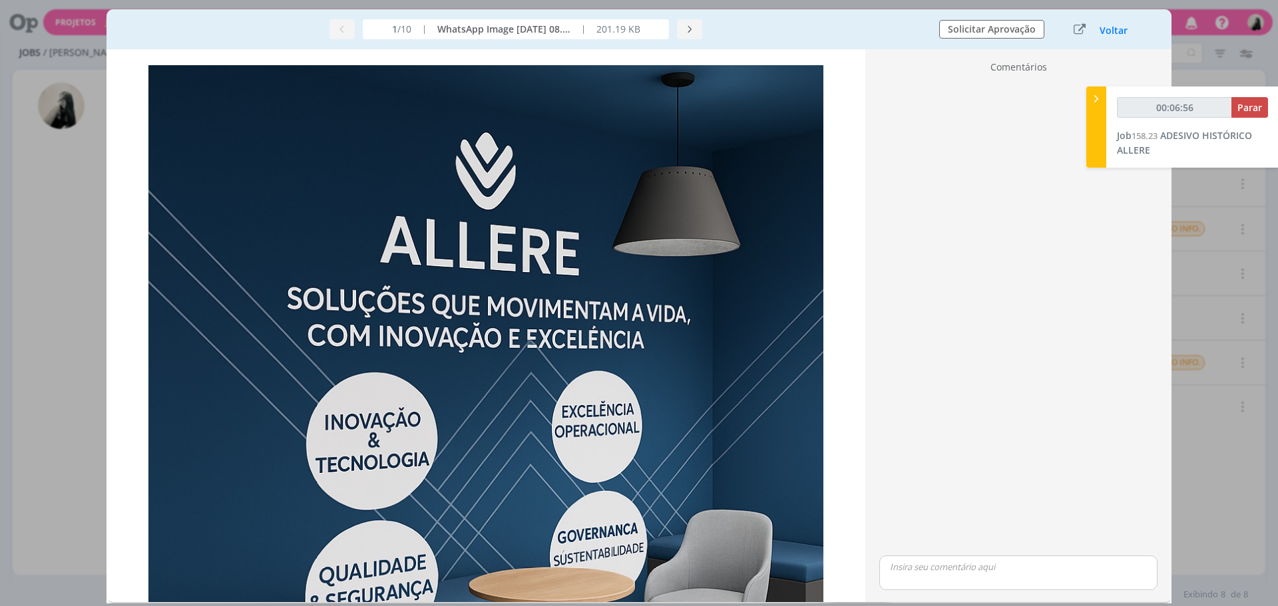
click at [1119, 30] on button "Voltar" at bounding box center [1113, 30] width 29 height 11
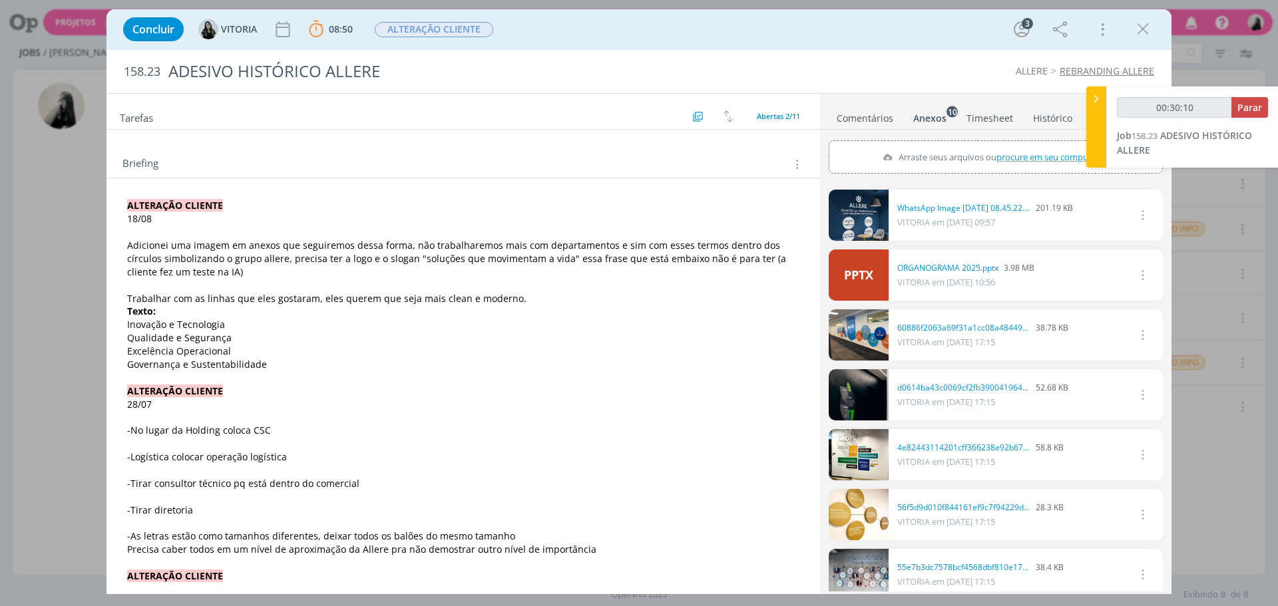
scroll to position [0, 0]
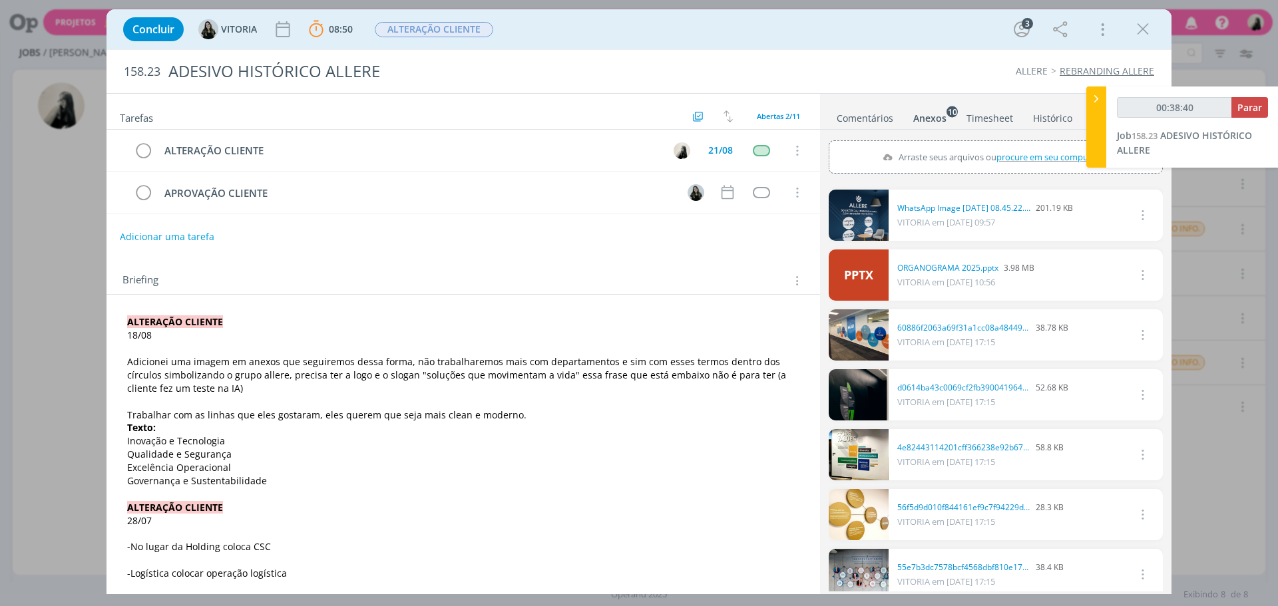
click at [855, 212] on link "dialog" at bounding box center [859, 215] width 60 height 51
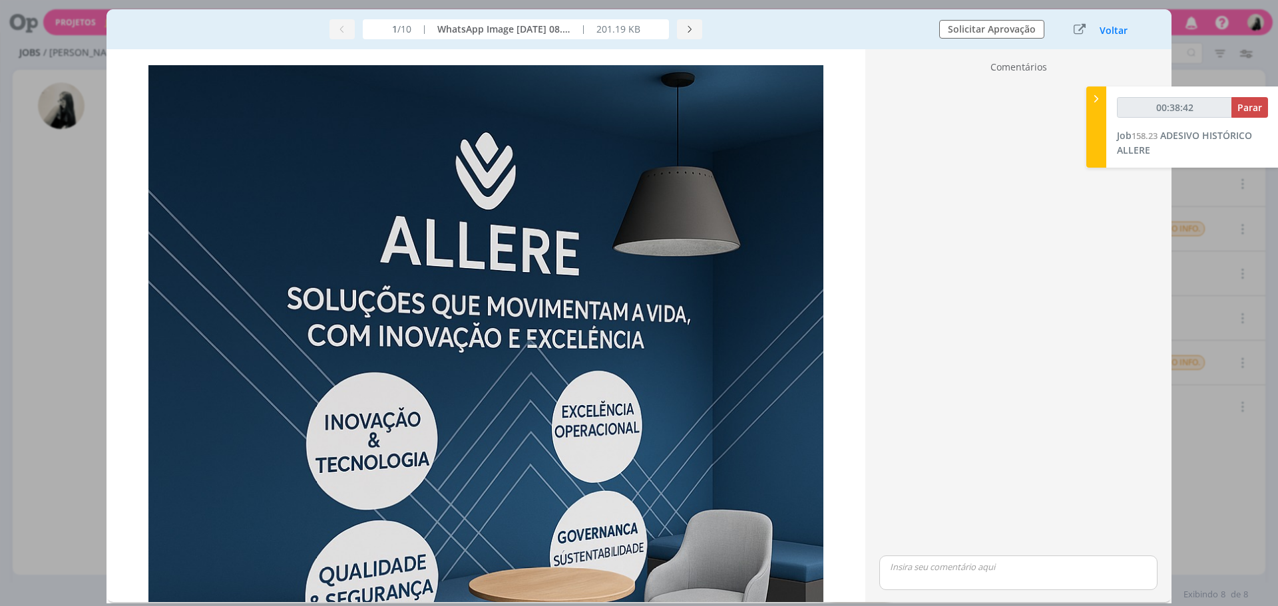
scroll to position [67, 0]
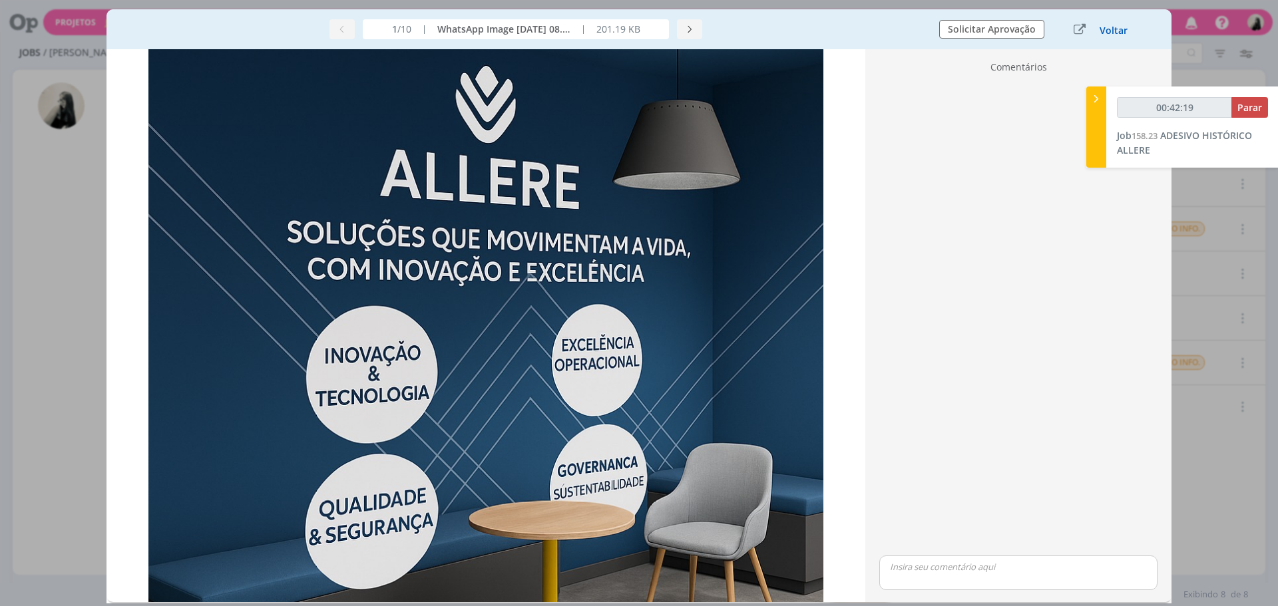
click at [1116, 31] on button "Voltar" at bounding box center [1113, 30] width 29 height 11
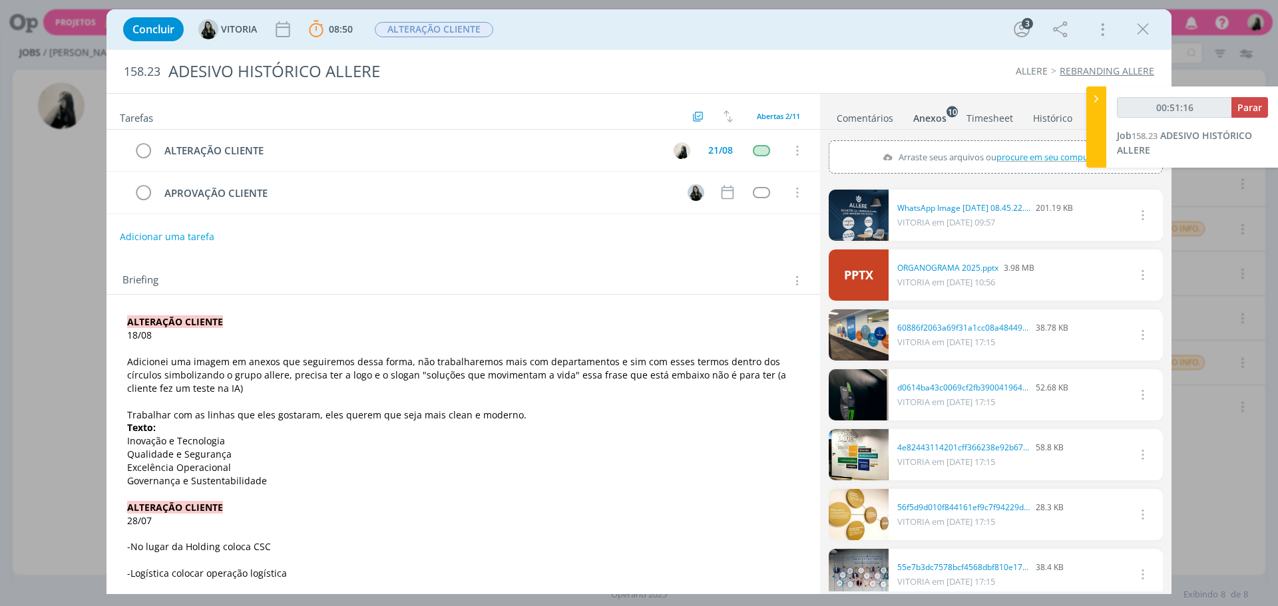
drag, startPoint x: 223, startPoint y: 439, endPoint x: 103, endPoint y: 439, distance: 119.8
click at [103, 439] on div "Concluir [GEOGRAPHIC_DATA] 08:50 Parar Apontar Data * [DATE] Horas * 00:00 Tare…" at bounding box center [639, 303] width 1278 height 606
copy span "Inovação e Tecnologia"
click at [1131, 30] on div "dialog" at bounding box center [1143, 29] width 24 height 24
drag, startPoint x: 1136, startPoint y: 29, endPoint x: 1127, endPoint y: 79, distance: 50.1
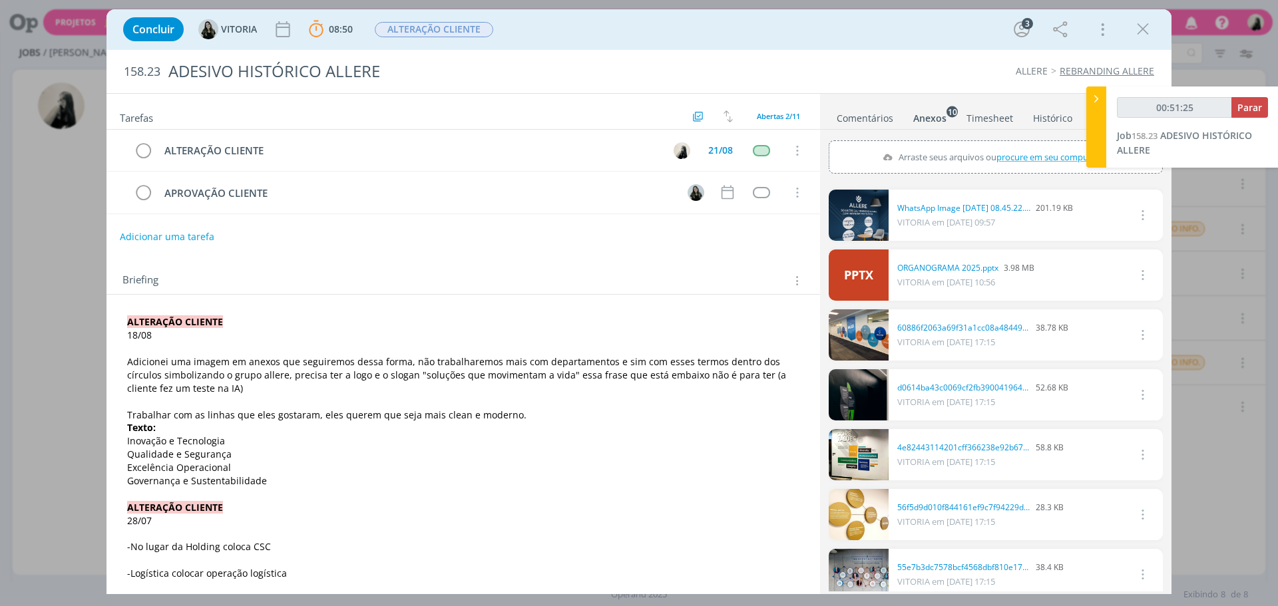
click at [1137, 29] on icon "dialog" at bounding box center [1143, 29] width 20 height 20
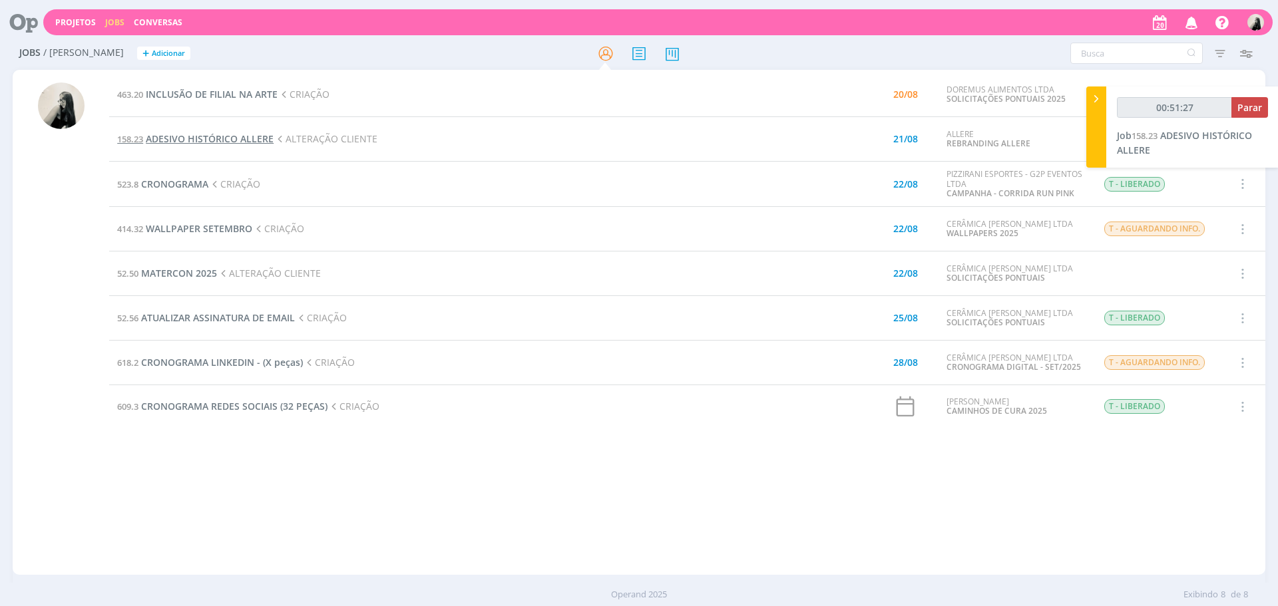
click at [256, 134] on span "ADESIVO HISTÓRICO ALLERE" at bounding box center [210, 138] width 128 height 13
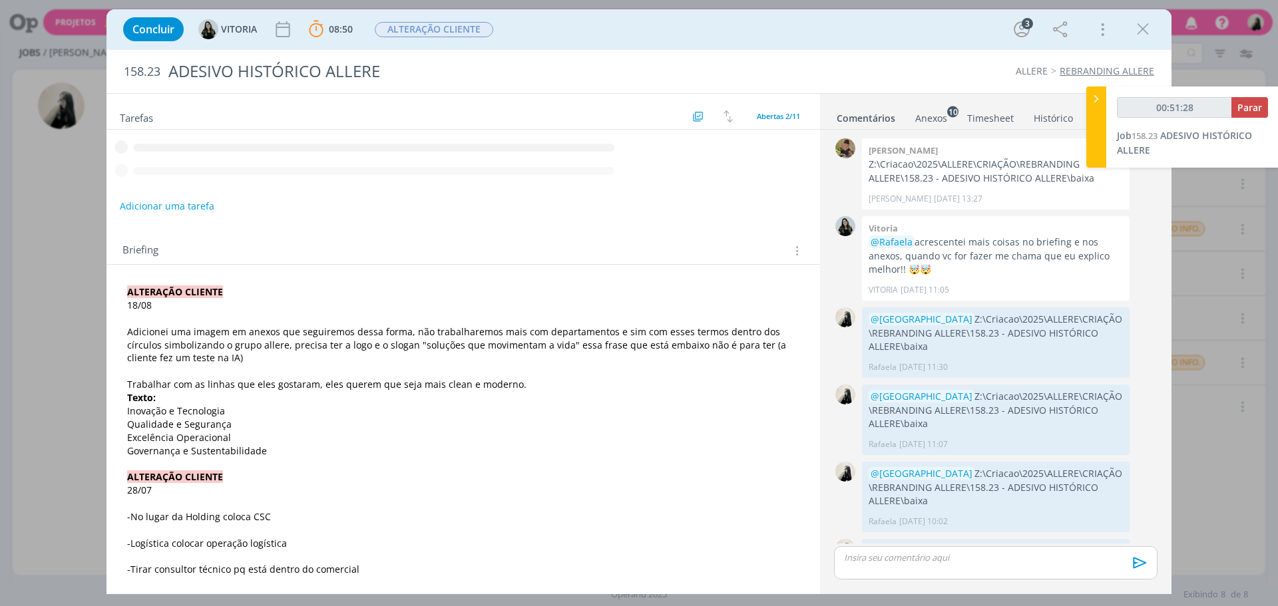
scroll to position [356, 0]
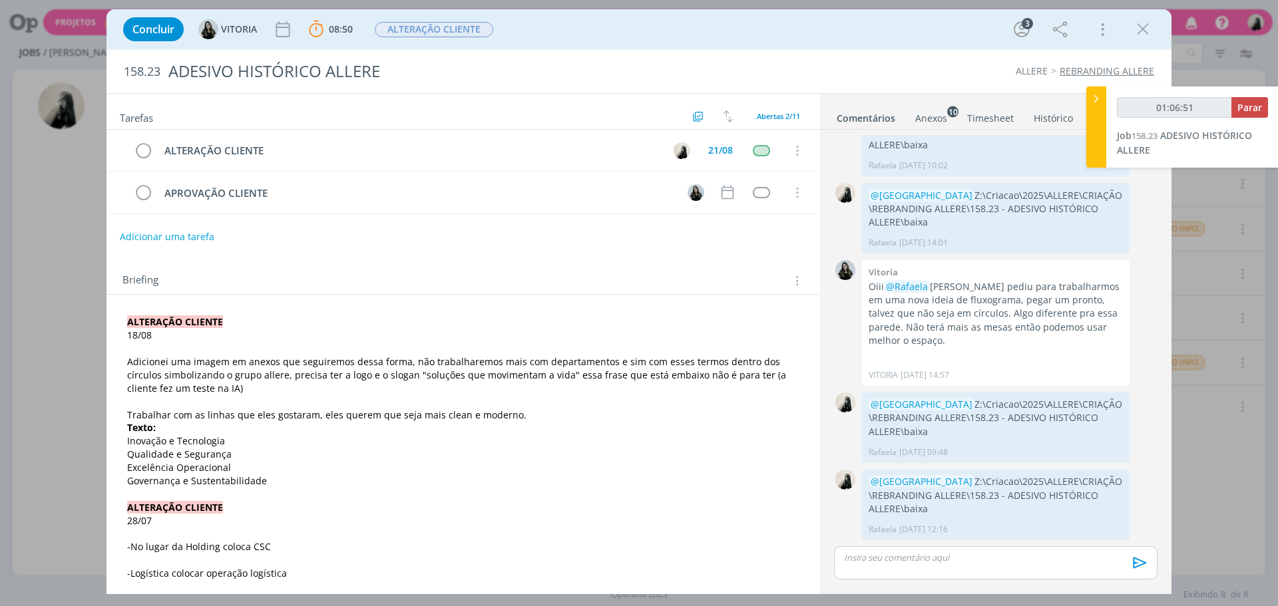
drag, startPoint x: 219, startPoint y: 440, endPoint x: 126, endPoint y: 440, distance: 93.2
copy span "Inovação e Tecnologia"
drag, startPoint x: 228, startPoint y: 454, endPoint x: 127, endPoint y: 460, distance: 100.7
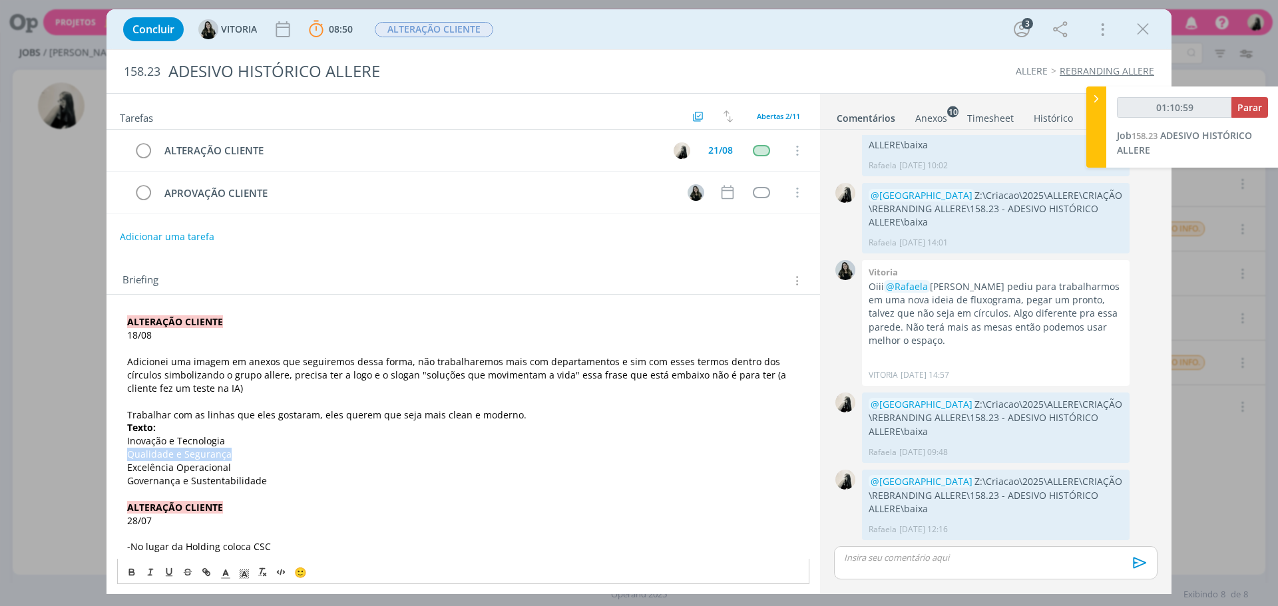
click at [127, 460] on p "Qualidade e Segurança" at bounding box center [463, 454] width 672 height 13
copy span "Qualidade e Segurança"
drag, startPoint x: 236, startPoint y: 466, endPoint x: 125, endPoint y: 466, distance: 111.2
copy span "Excelência Operacional"
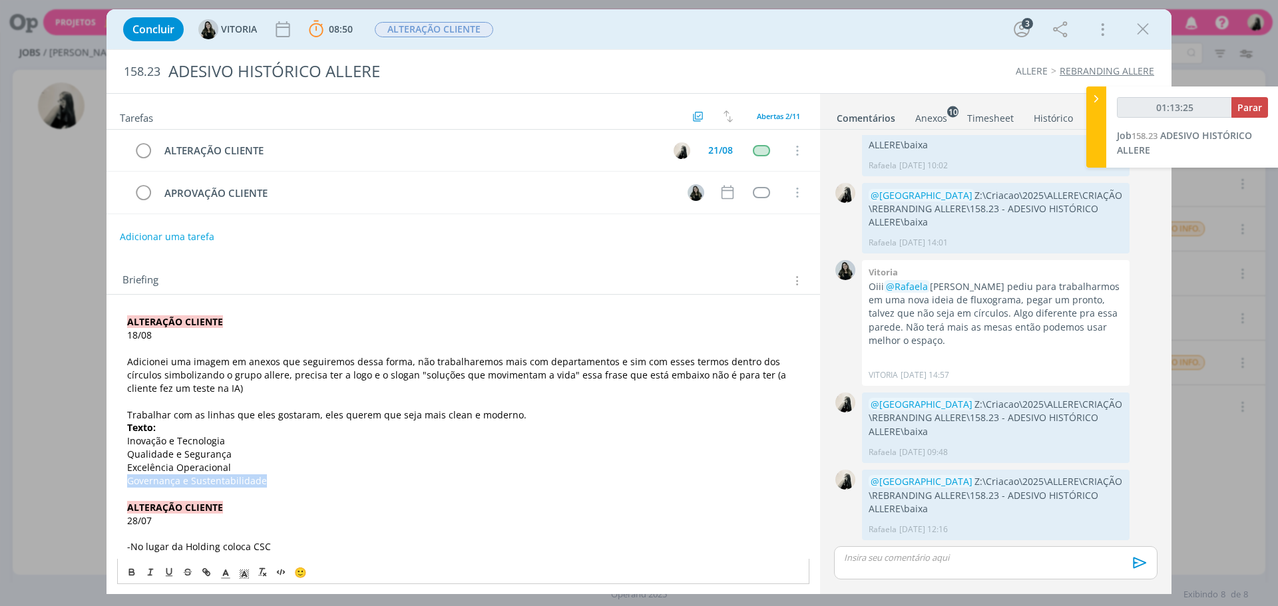
drag, startPoint x: 270, startPoint y: 481, endPoint x: 129, endPoint y: 483, distance: 141.1
click at [129, 483] on p "Governança e Sustentabilidade" at bounding box center [463, 481] width 672 height 13
copy span "Governança e Sustentabilidade"
drag, startPoint x: 868, startPoint y: 498, endPoint x: 1107, endPoint y: 507, distance: 239.1
click at [1107, 507] on p "@[GEOGRAPHIC_DATA] Z:\Criacao\2025\ALLERE\CRIAÇÃO\REBRANDING ALLERE\158.23 - AD…" at bounding box center [996, 495] width 254 height 41
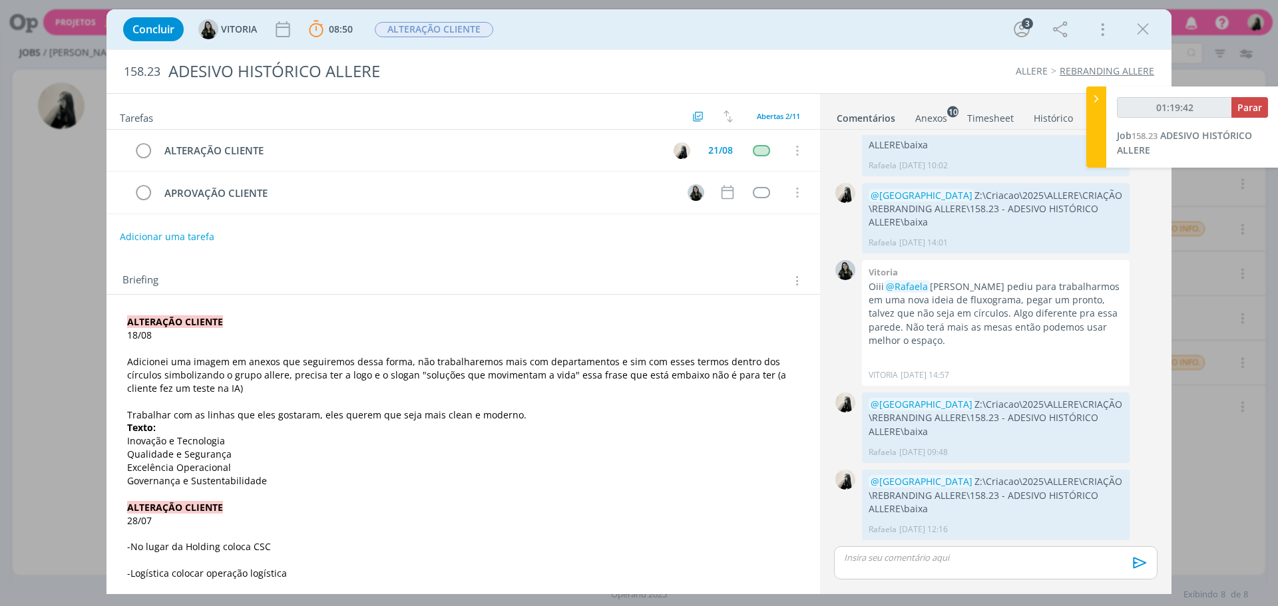
click at [930, 553] on p "dialog" at bounding box center [996, 558] width 302 height 12
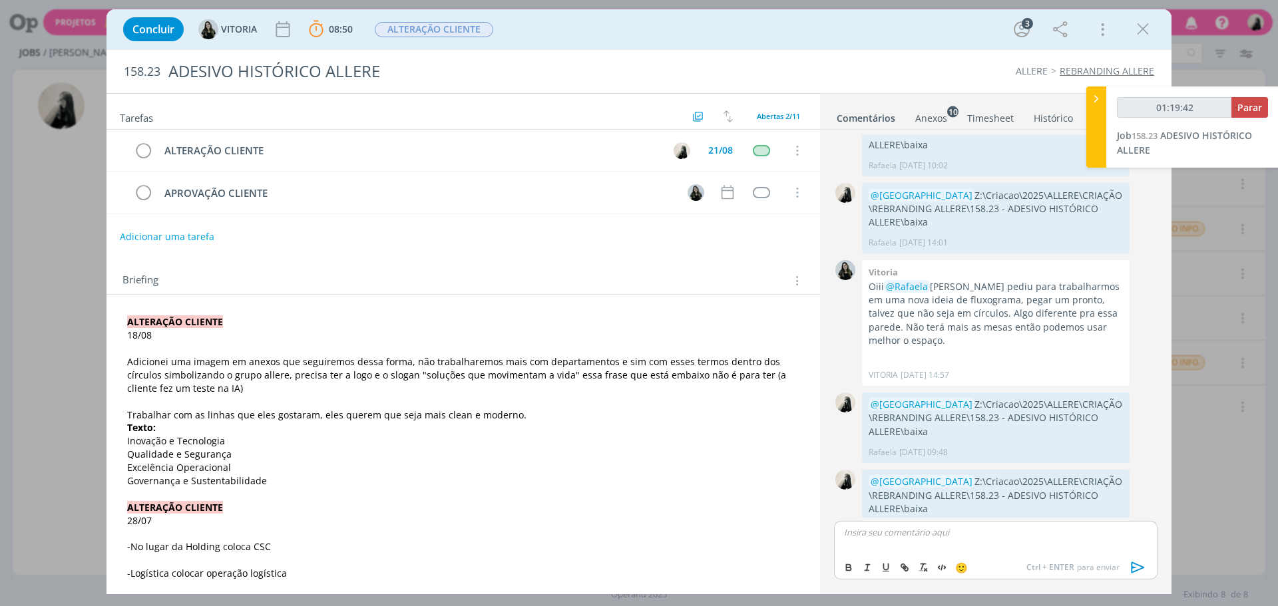
type input "01:19:43"
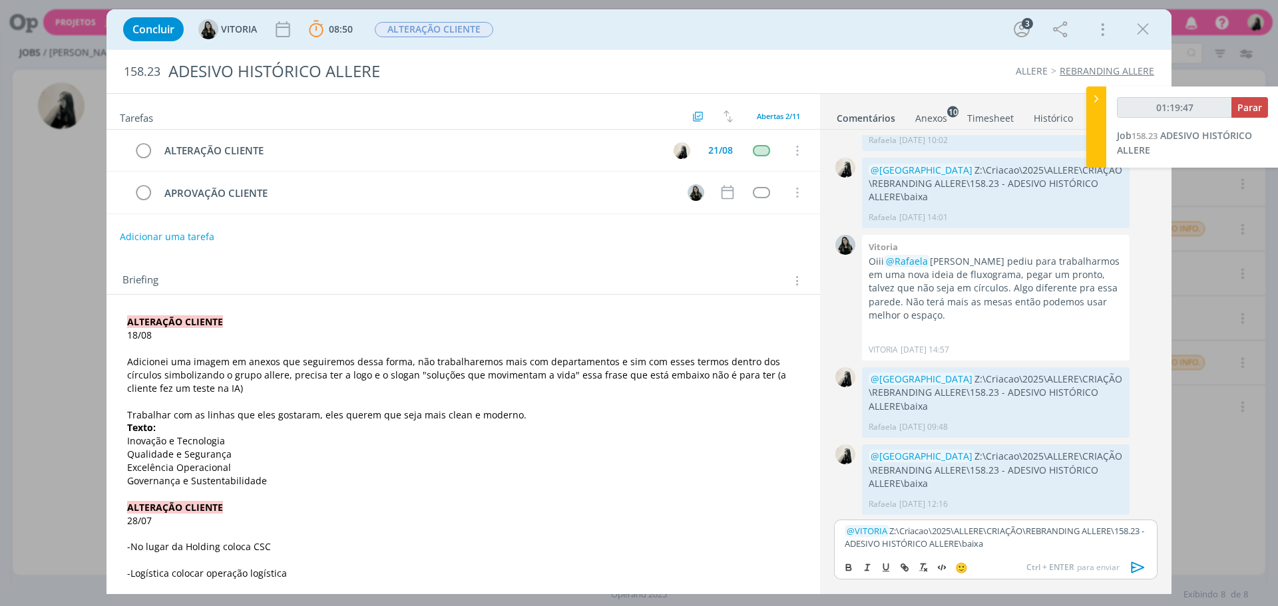
click at [1139, 569] on icon "dialog" at bounding box center [1138, 568] width 20 height 20
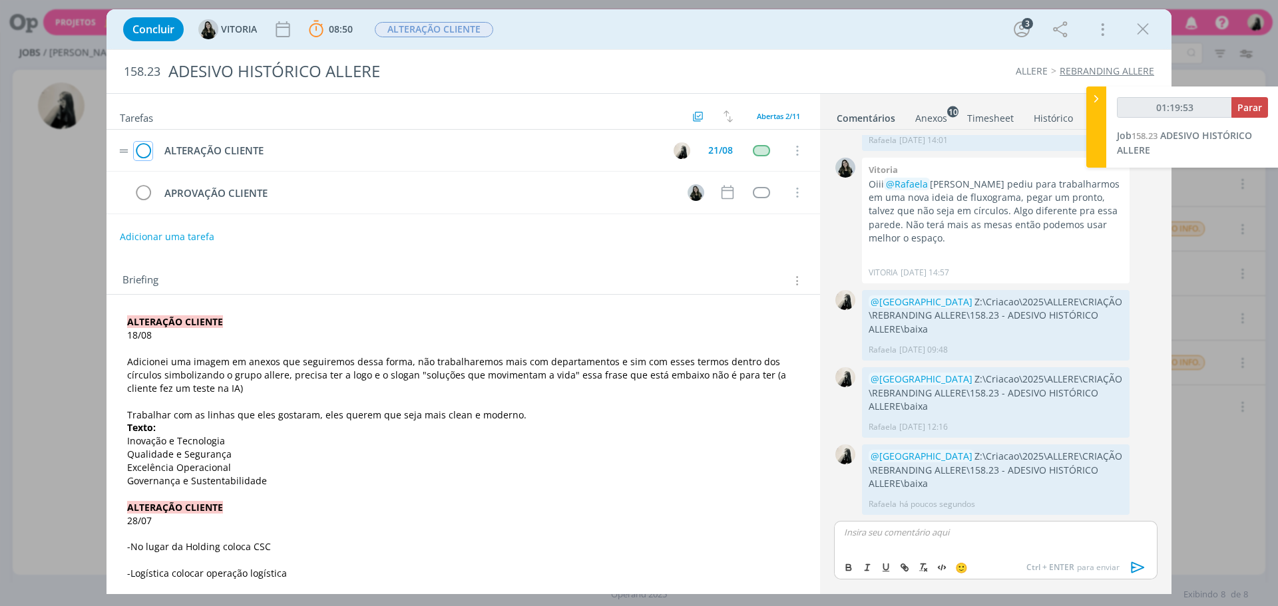
click at [144, 154] on icon "dialog" at bounding box center [143, 151] width 19 height 20
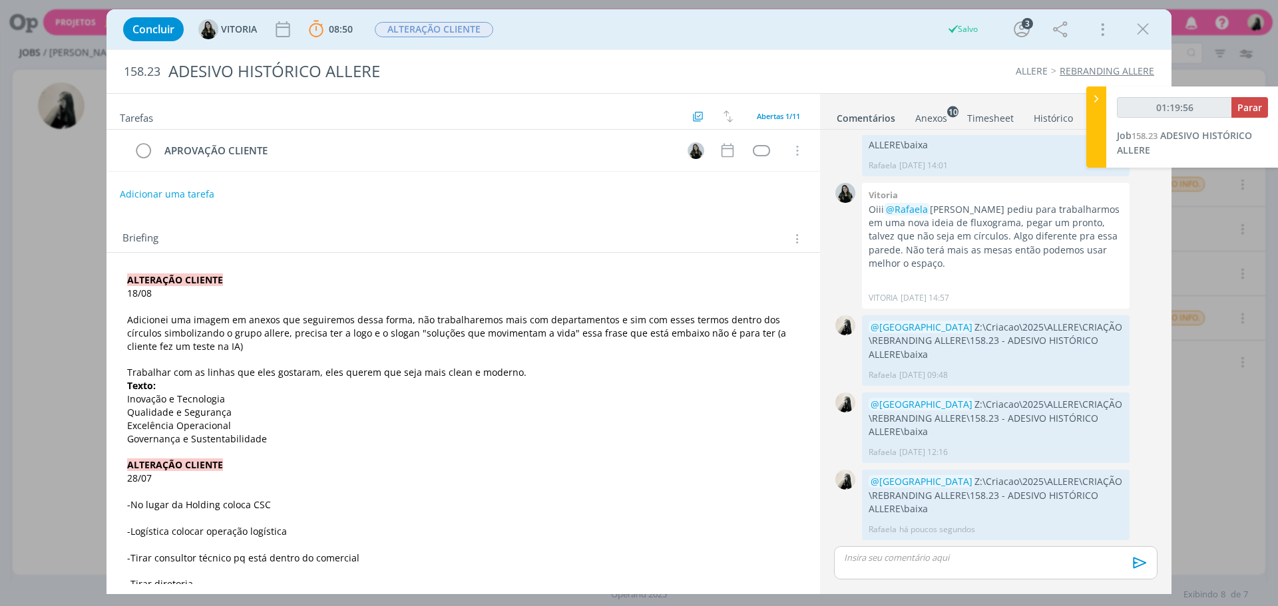
drag, startPoint x: 1143, startPoint y: 28, endPoint x: 1200, endPoint y: 88, distance: 82.4
click at [1143, 28] on icon "dialog" at bounding box center [1143, 29] width 20 height 20
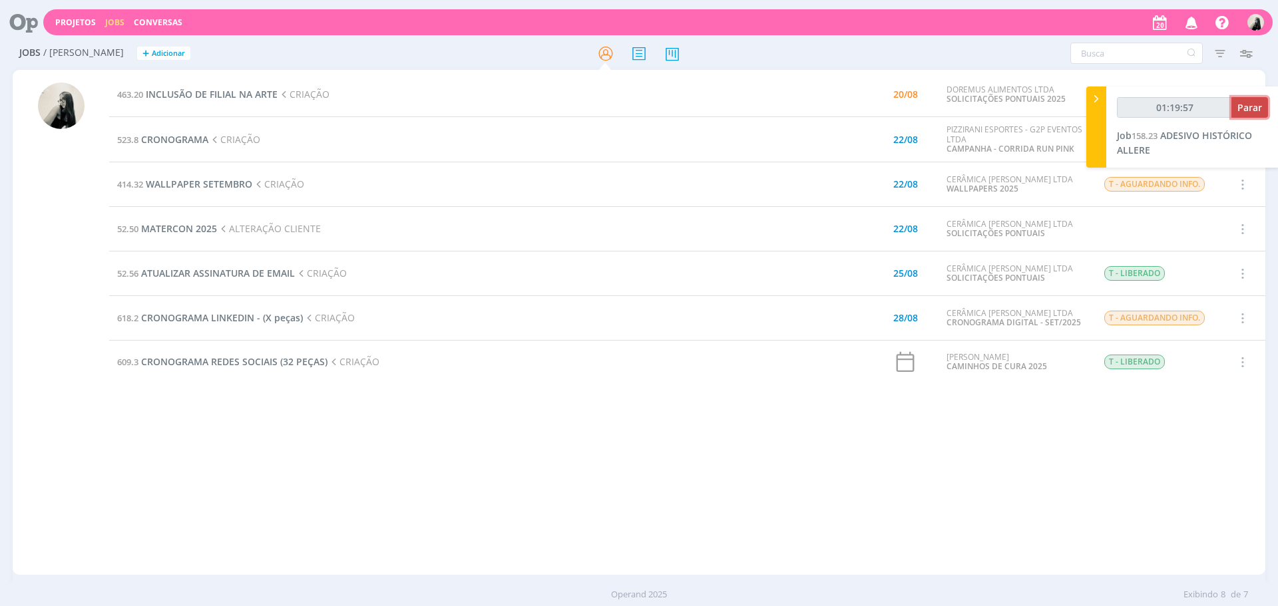
click at [1243, 108] on span "Parar" at bounding box center [1249, 107] width 25 height 13
type input "01:20:00"
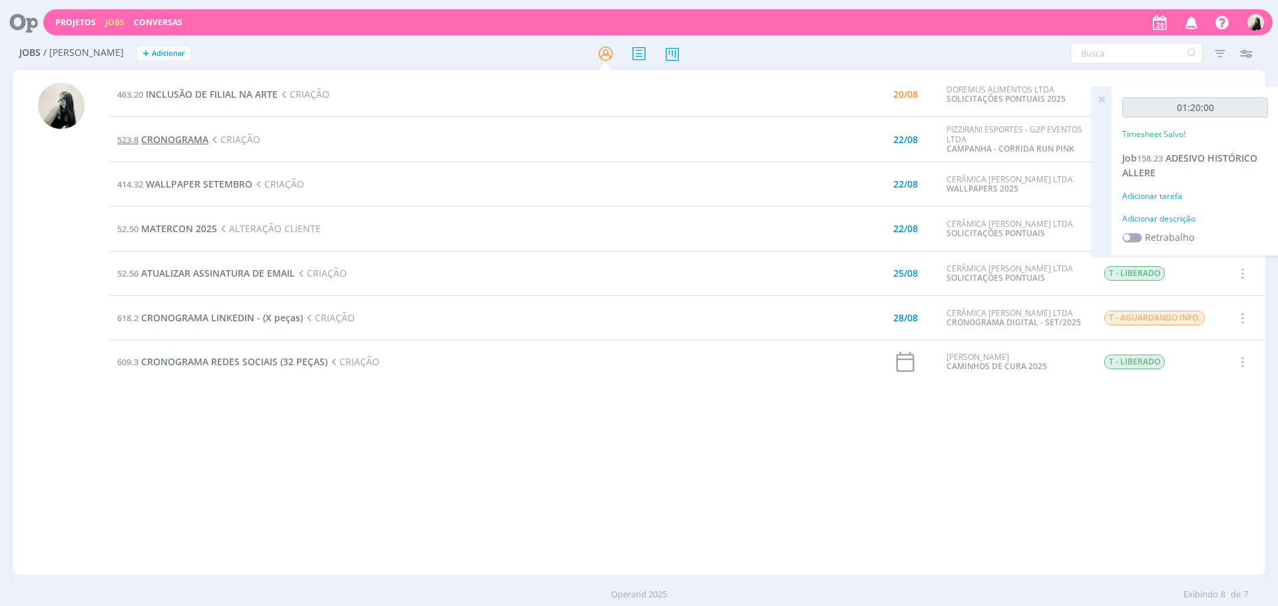
click at [160, 138] on span "CRONOGRAMA" at bounding box center [174, 139] width 67 height 13
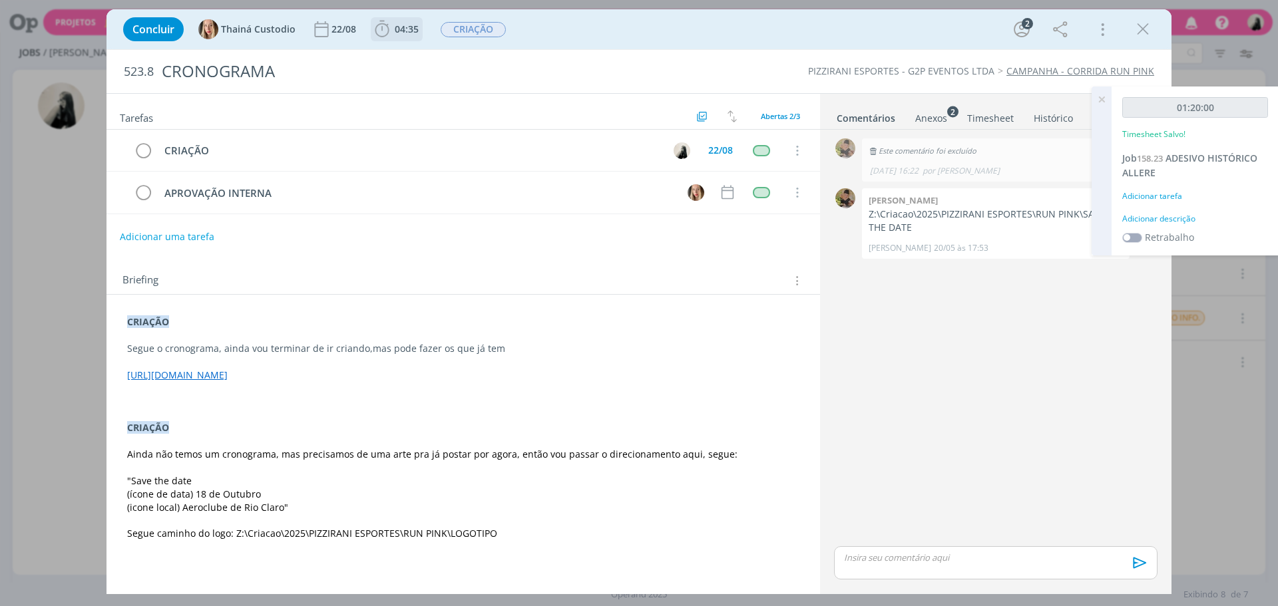
click at [377, 33] on icon "dialog" at bounding box center [382, 29] width 20 height 20
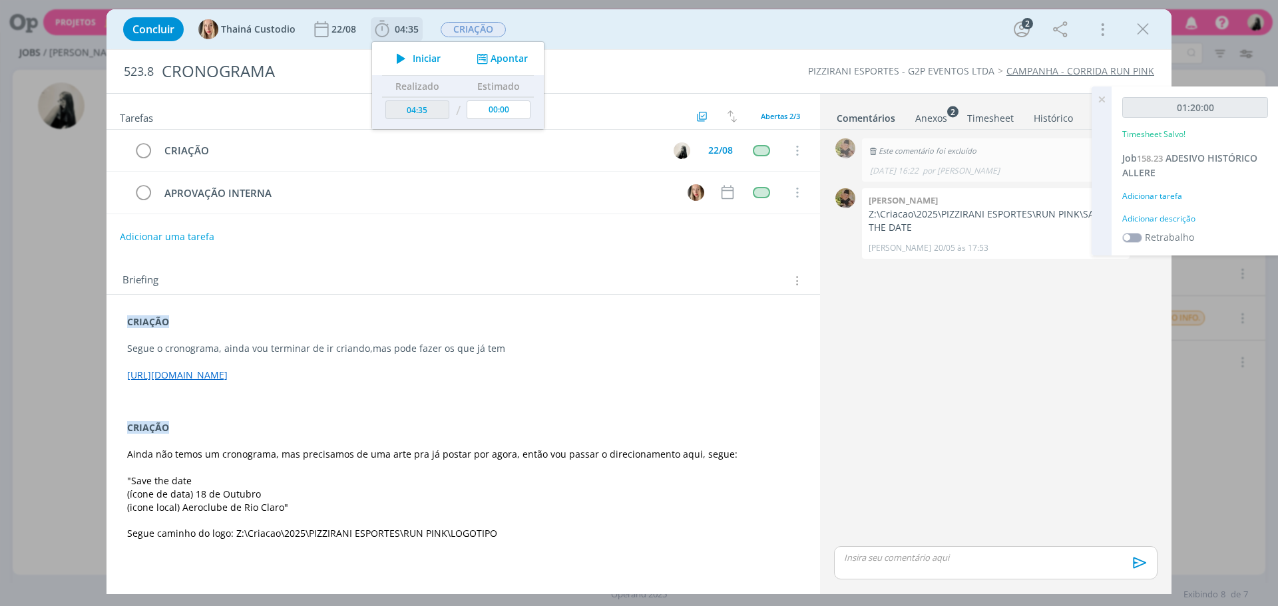
click at [406, 63] on icon "dialog" at bounding box center [400, 58] width 23 height 17
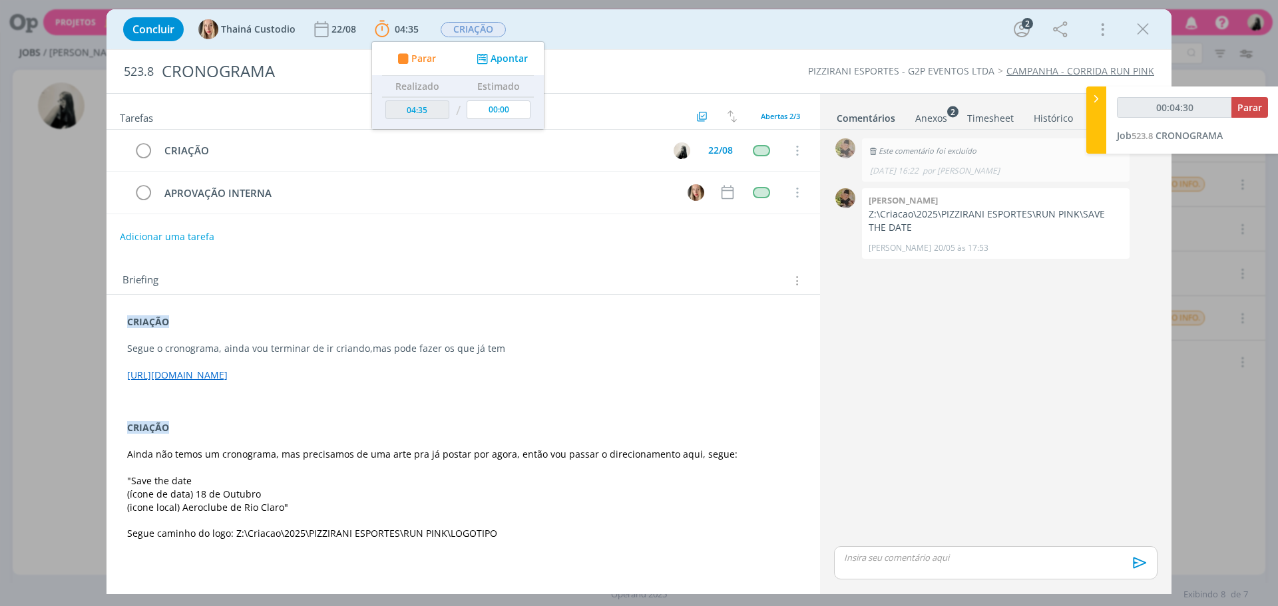
click at [228, 381] on link "[URL][DOMAIN_NAME]" at bounding box center [177, 375] width 101 height 13
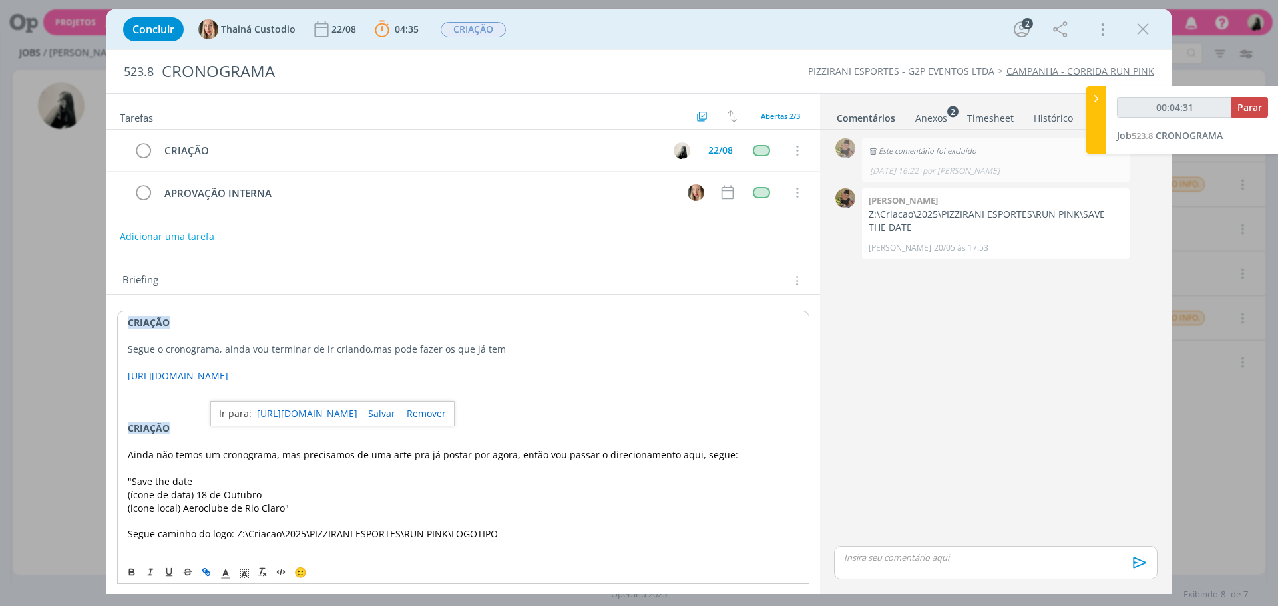
click at [351, 415] on link "[URL][DOMAIN_NAME]" at bounding box center [307, 413] width 101 height 17
type input "00:33:07"
